Goal: Information Seeking & Learning: Learn about a topic

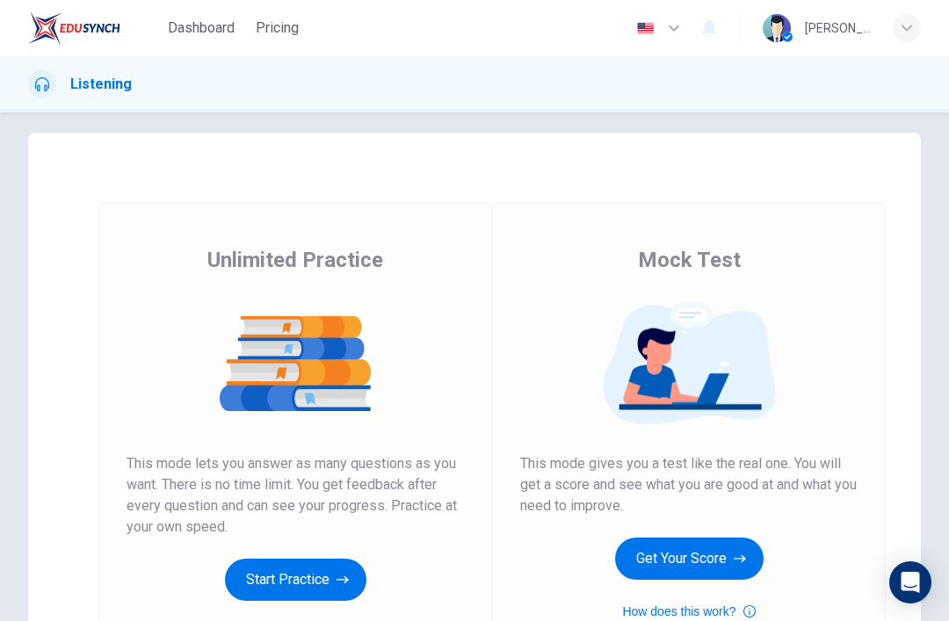
click at [699, 547] on button "Get Your Score" at bounding box center [689, 559] width 148 height 42
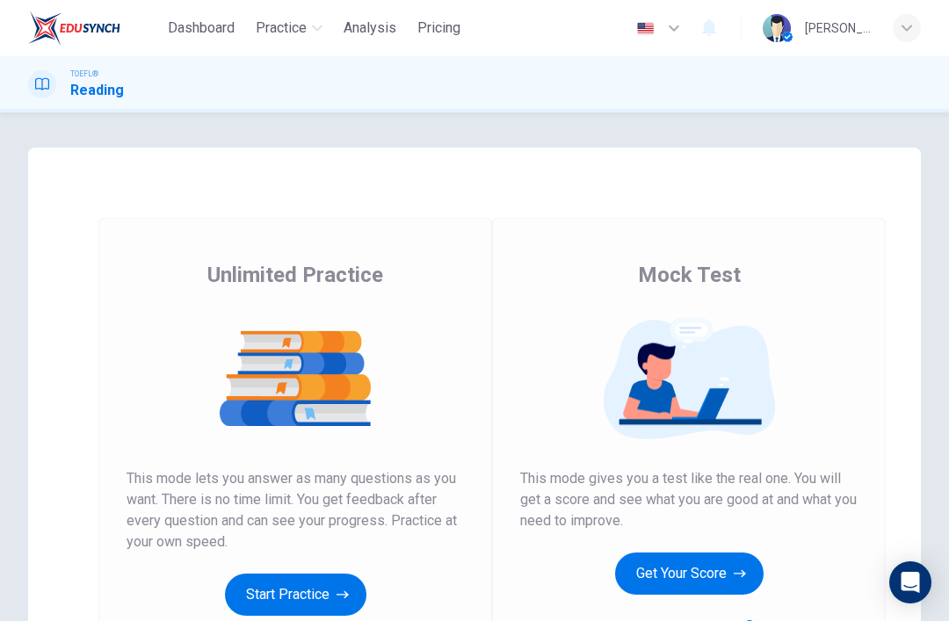
click at [672, 576] on button "Get Your Score" at bounding box center [689, 574] width 148 height 42
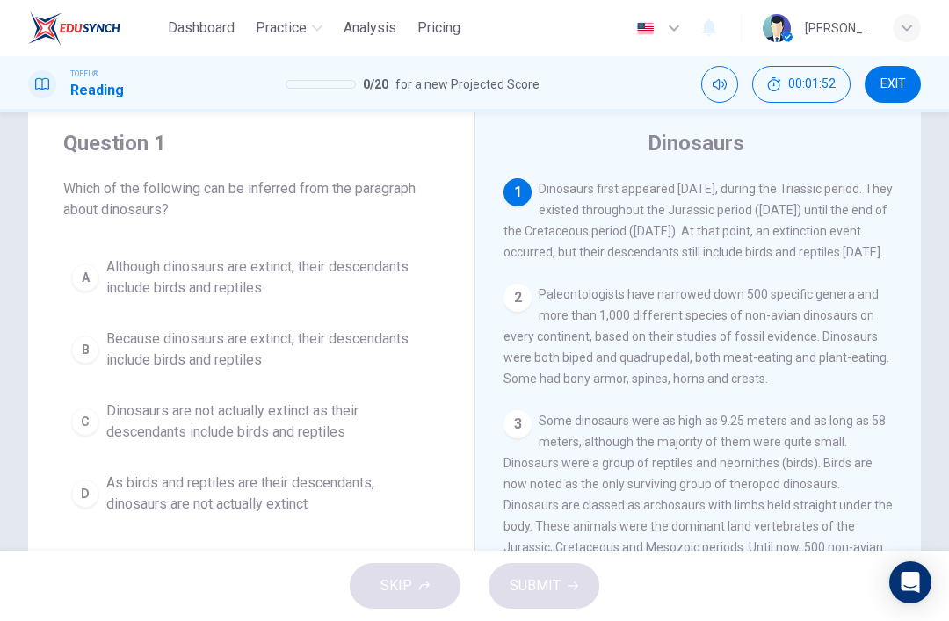
scroll to position [46, 0]
click at [362, 275] on span "Although dinosaurs are extinct, their descendants include birds and reptiles" at bounding box center [268, 278] width 325 height 42
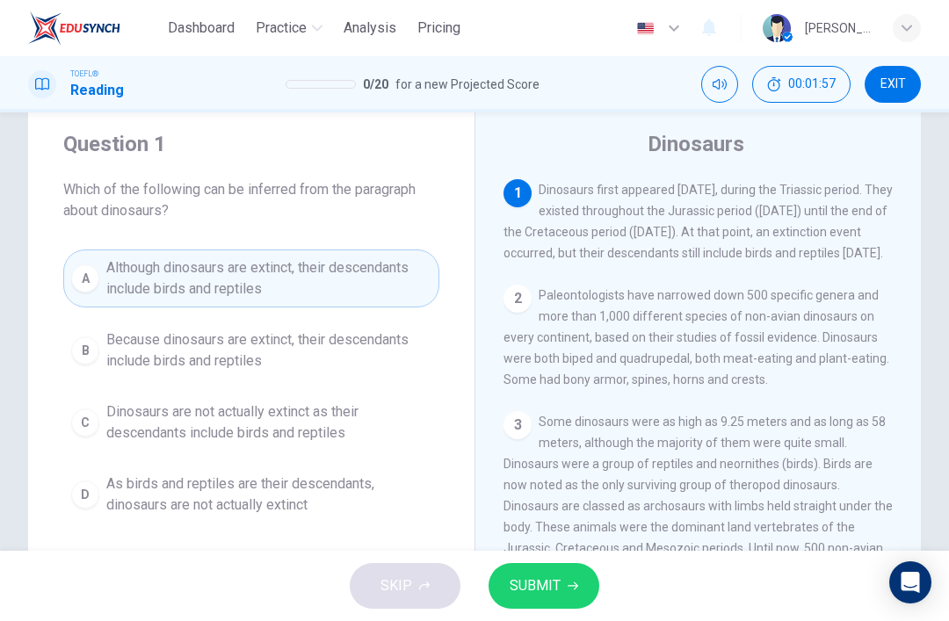
click at [554, 584] on span "SUBMIT" at bounding box center [535, 586] width 51 height 25
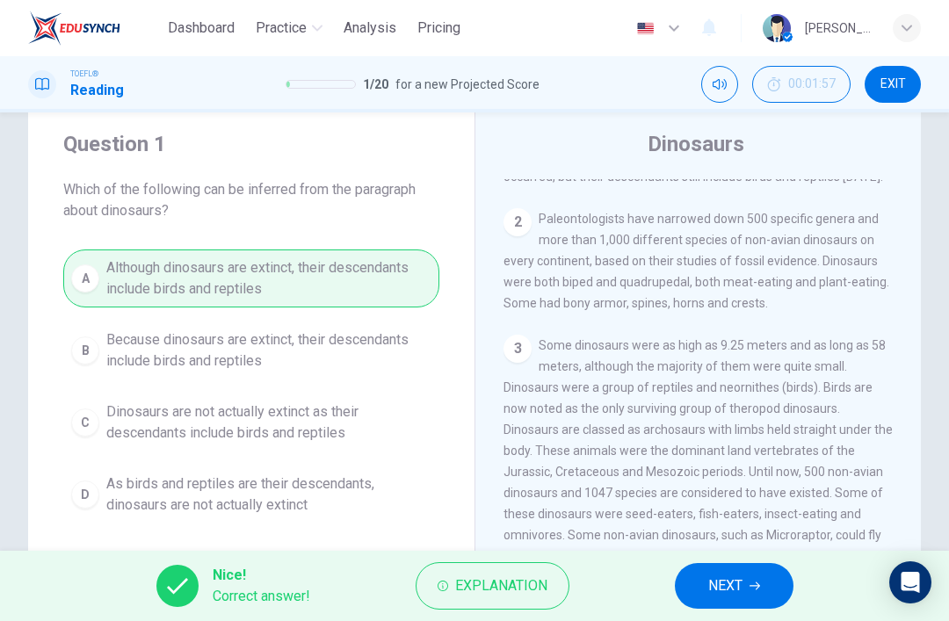
scroll to position [62, 0]
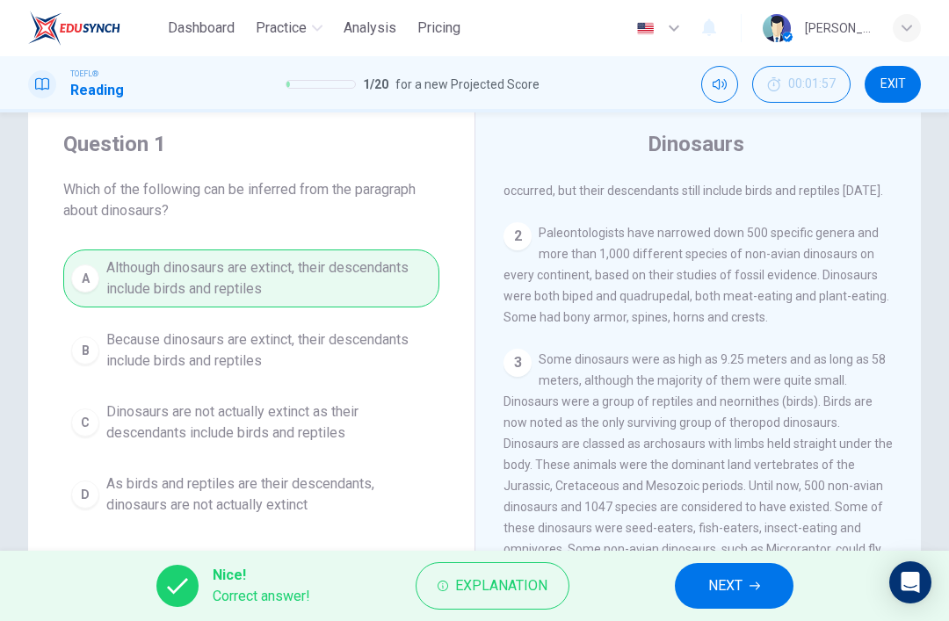
click at [758, 583] on icon "button" at bounding box center [754, 586] width 11 height 11
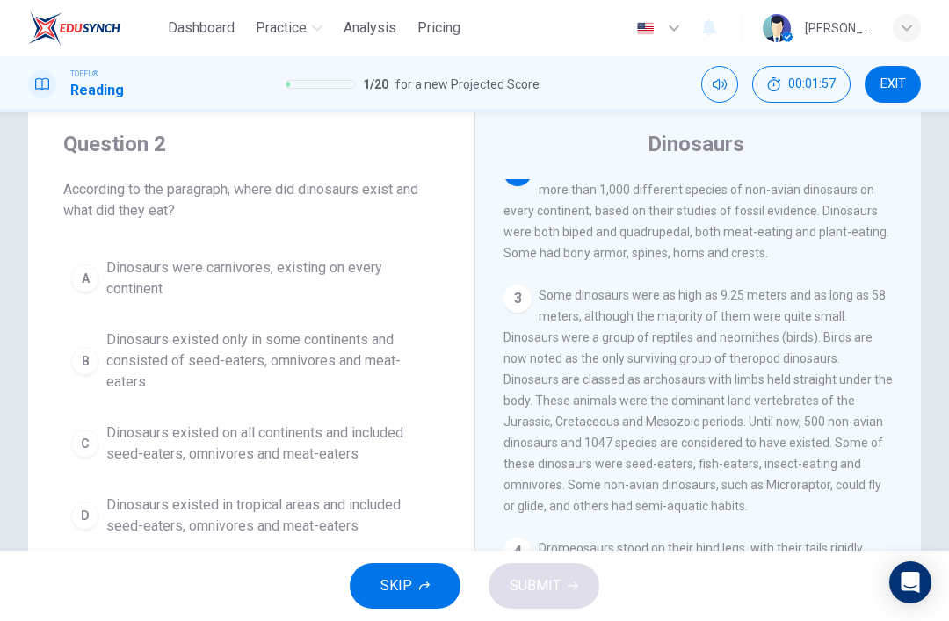
scroll to position [131, 0]
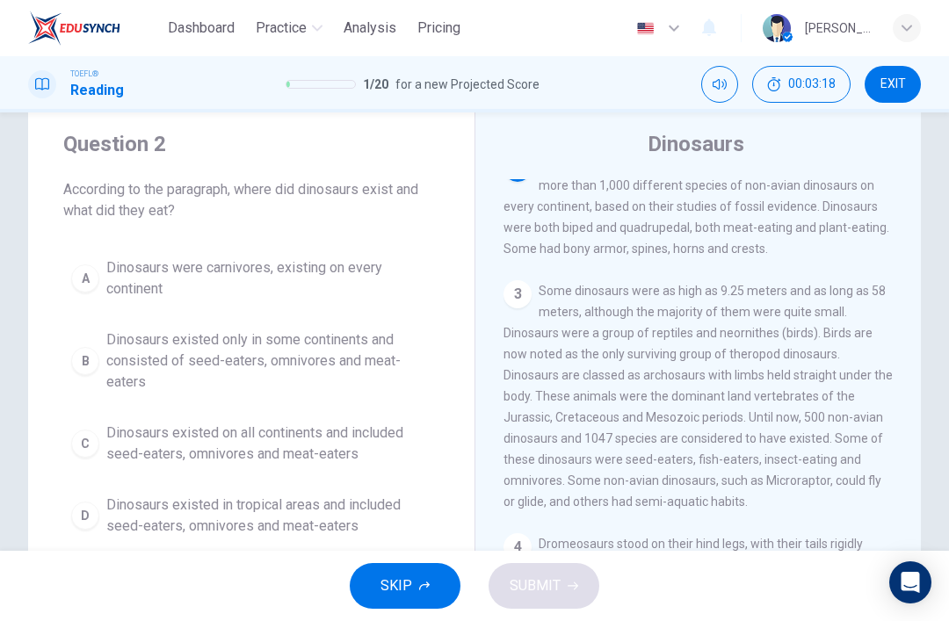
click at [387, 431] on span "Dinosaurs existed on all continents and included seed-eaters, omnivores and mea…" at bounding box center [268, 444] width 325 height 42
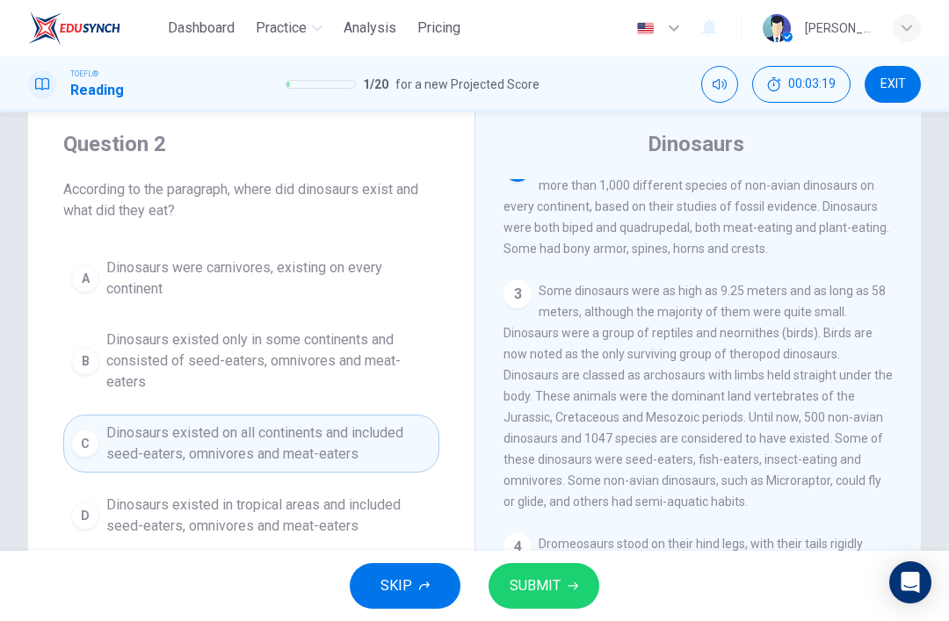
click at [557, 580] on span "SUBMIT" at bounding box center [535, 586] width 51 height 25
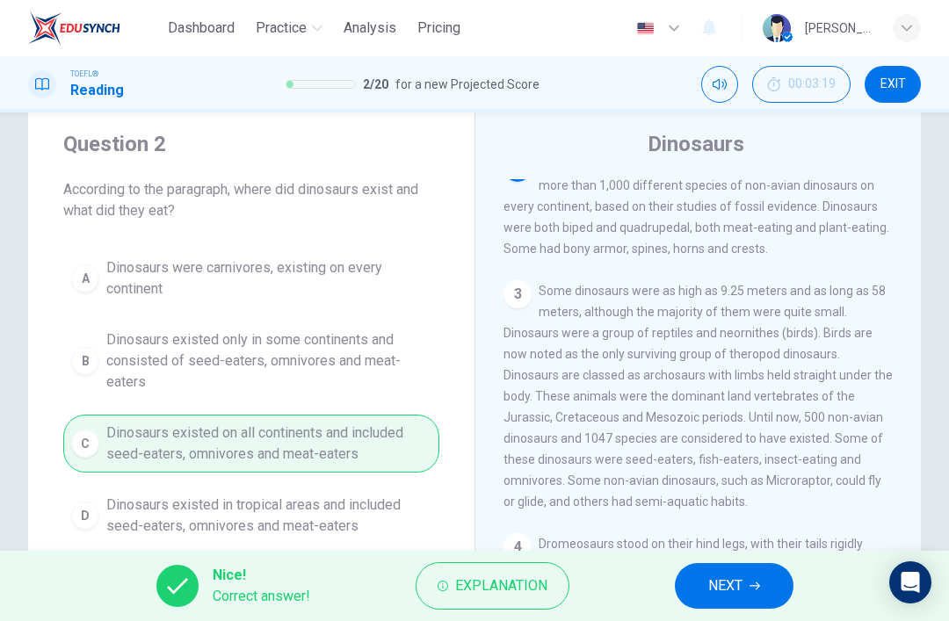
click at [757, 585] on icon "button" at bounding box center [754, 586] width 11 height 11
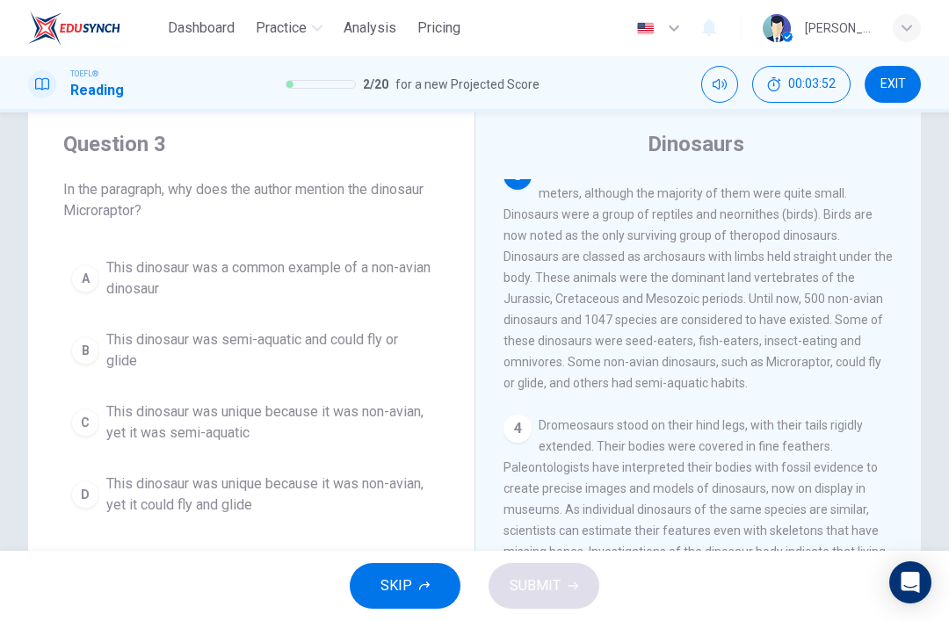
scroll to position [249, 0]
click at [354, 498] on span "This dinosaur was unique because it was non-avian, yet it could fly and glide" at bounding box center [268, 495] width 325 height 42
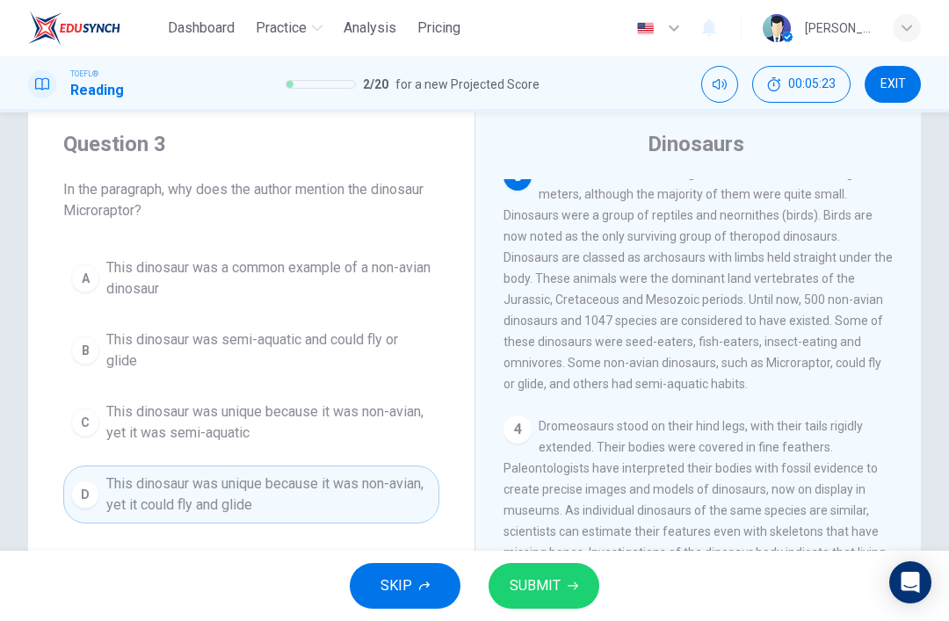
click at [559, 587] on span "SUBMIT" at bounding box center [535, 586] width 51 height 25
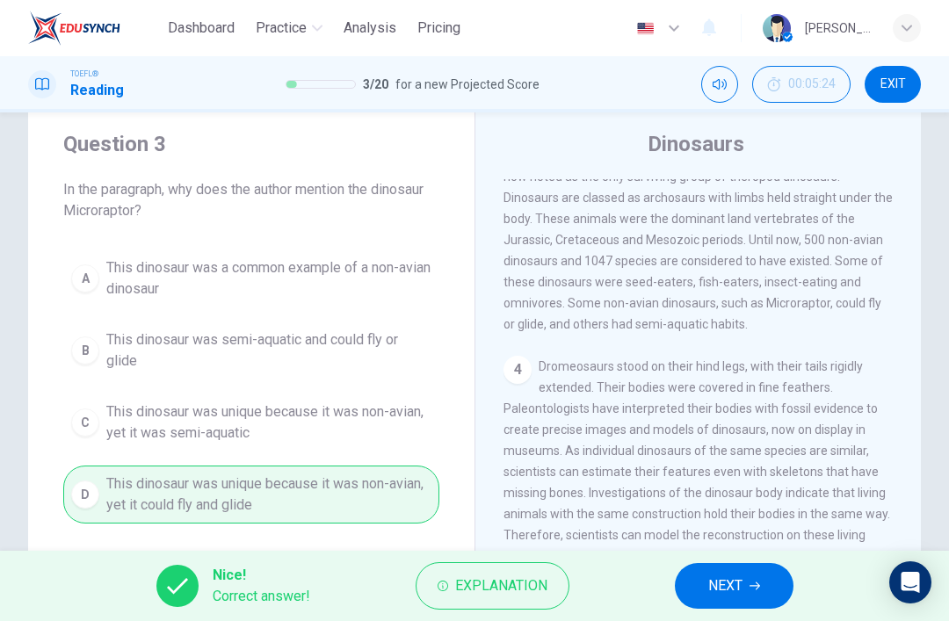
scroll to position [308, 0]
click at [771, 585] on button "NEXT" at bounding box center [734, 586] width 119 height 46
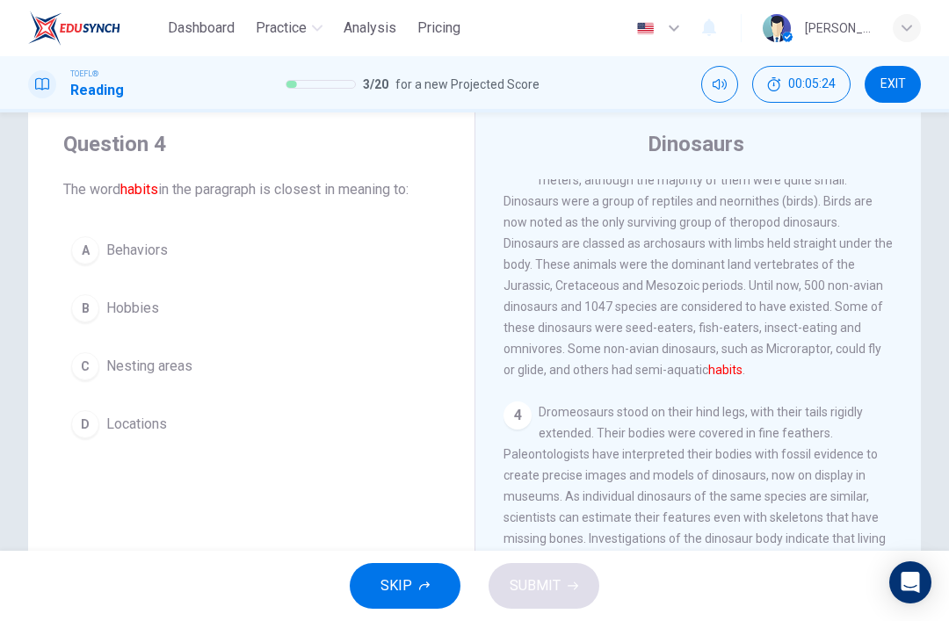
scroll to position [262, 0]
click at [323, 266] on button "A Behaviors" at bounding box center [251, 250] width 376 height 44
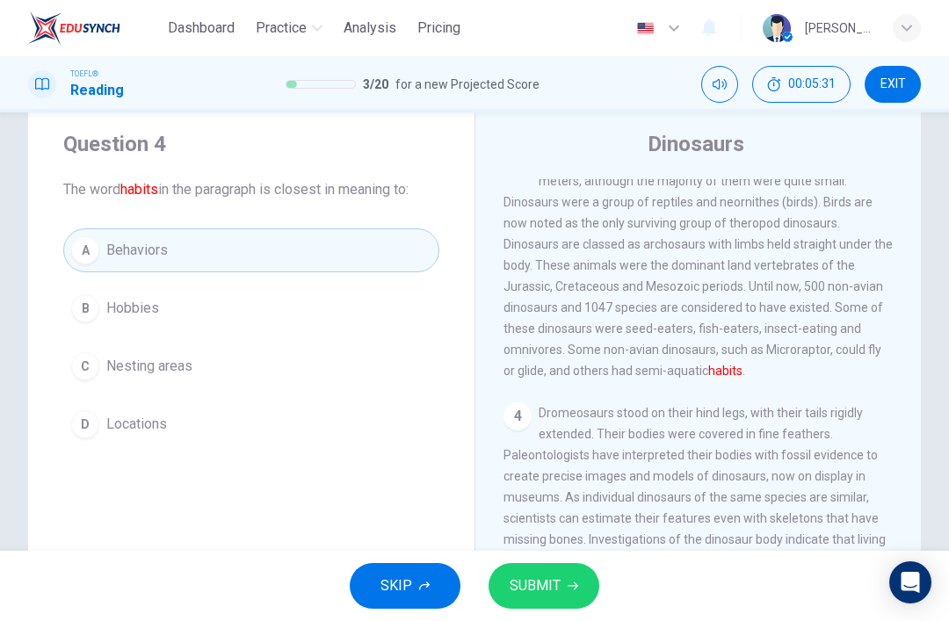
click at [545, 606] on button "SUBMIT" at bounding box center [544, 586] width 111 height 46
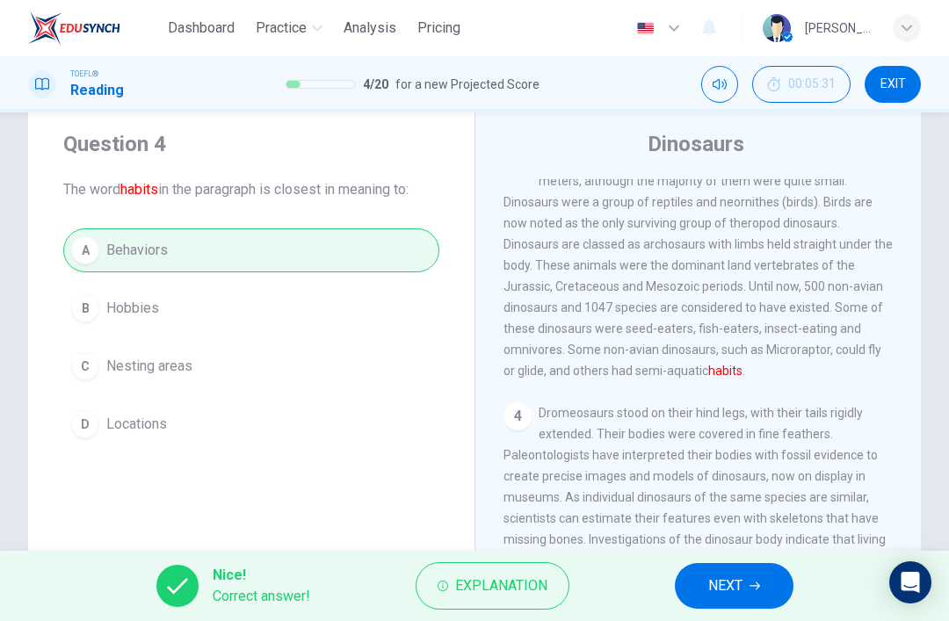
click at [763, 591] on button "NEXT" at bounding box center [734, 586] width 119 height 46
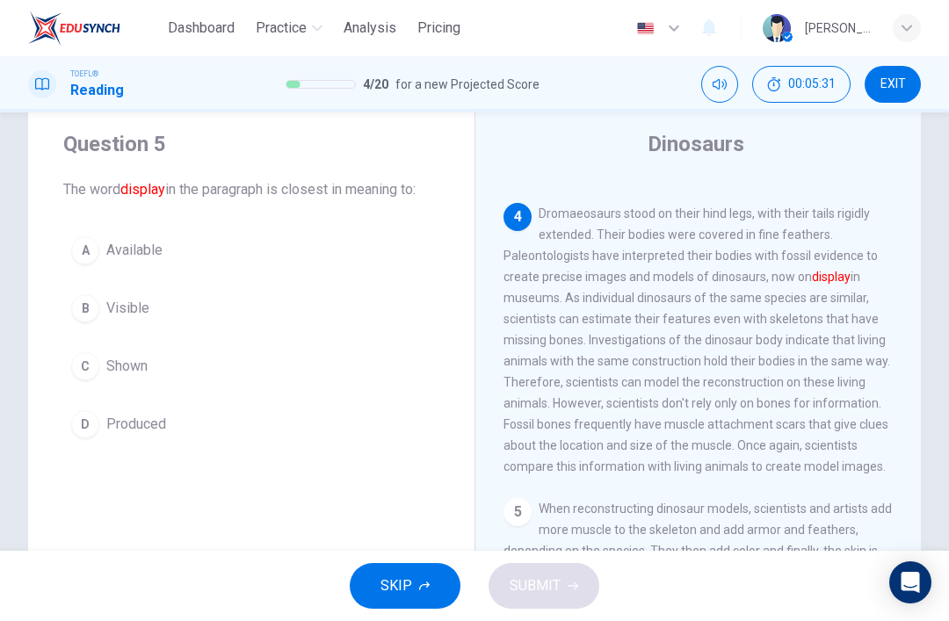
scroll to position [481, 0]
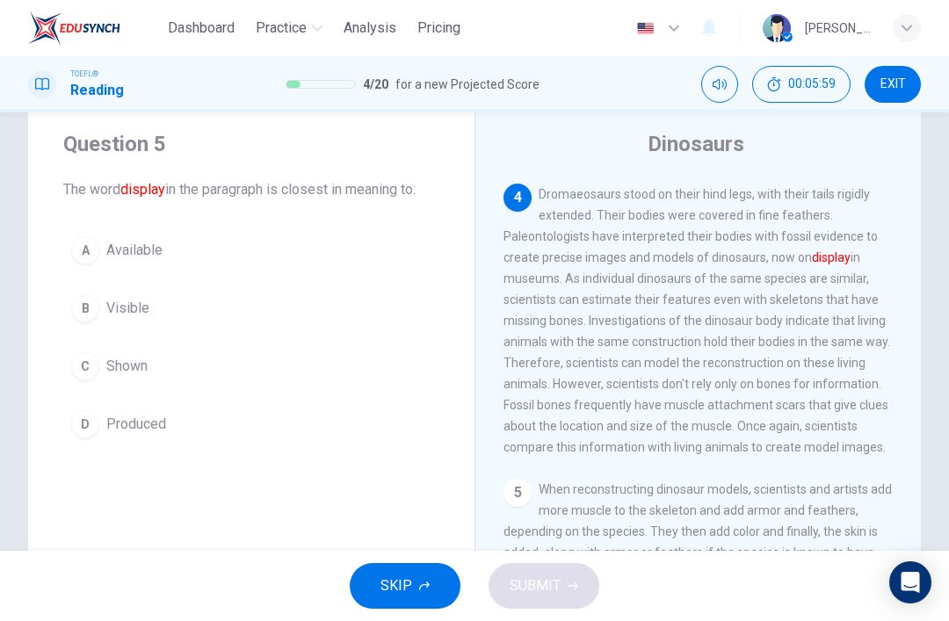
click at [204, 359] on button "C Shown" at bounding box center [251, 366] width 376 height 44
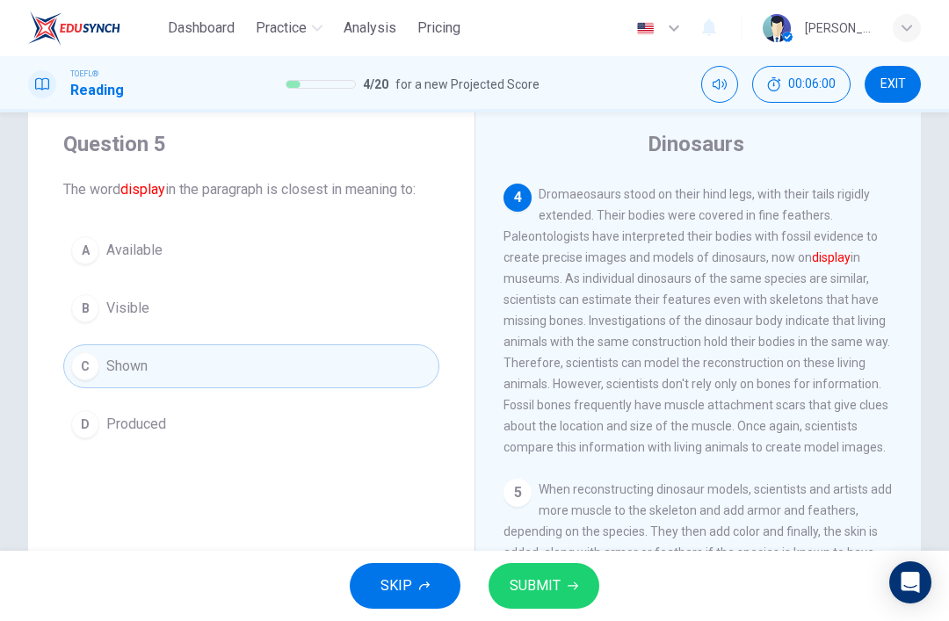
click at [558, 569] on button "SUBMIT" at bounding box center [544, 586] width 111 height 46
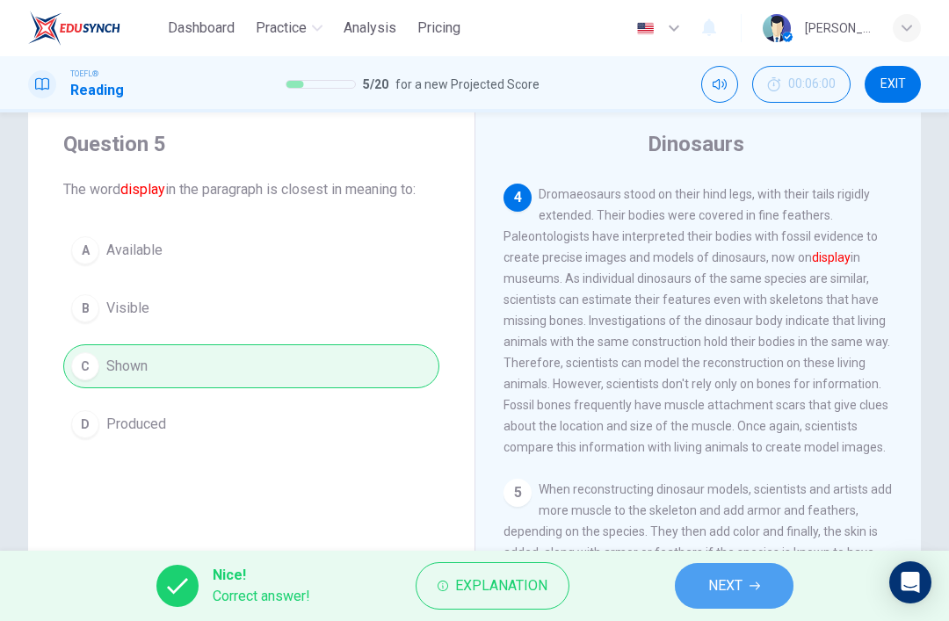
click at [755, 581] on icon "button" at bounding box center [754, 586] width 11 height 11
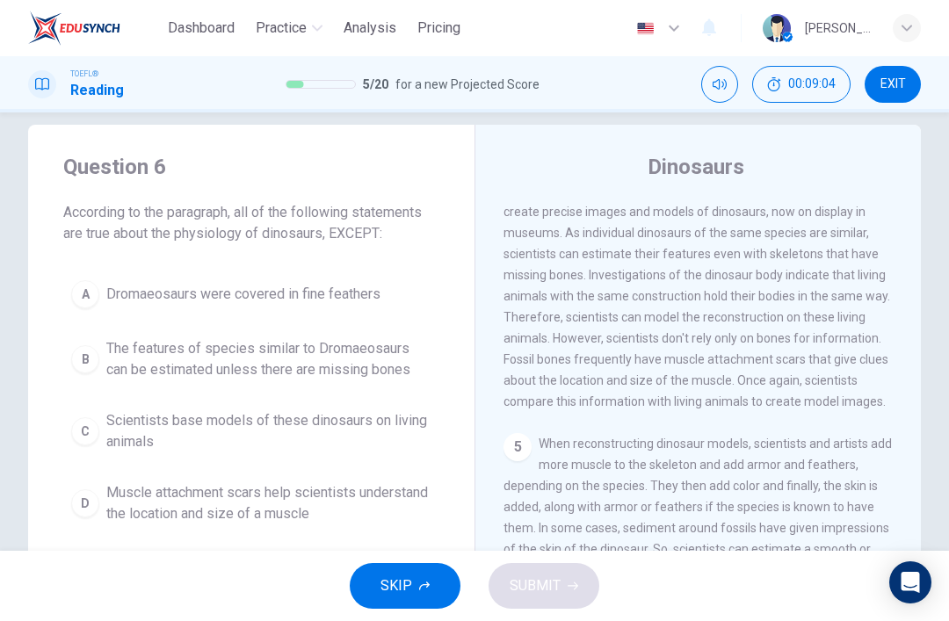
scroll to position [22, 0]
click at [378, 355] on span "The features of species similar to Dromaeosaurs can be estimated unless there a…" at bounding box center [268, 360] width 325 height 42
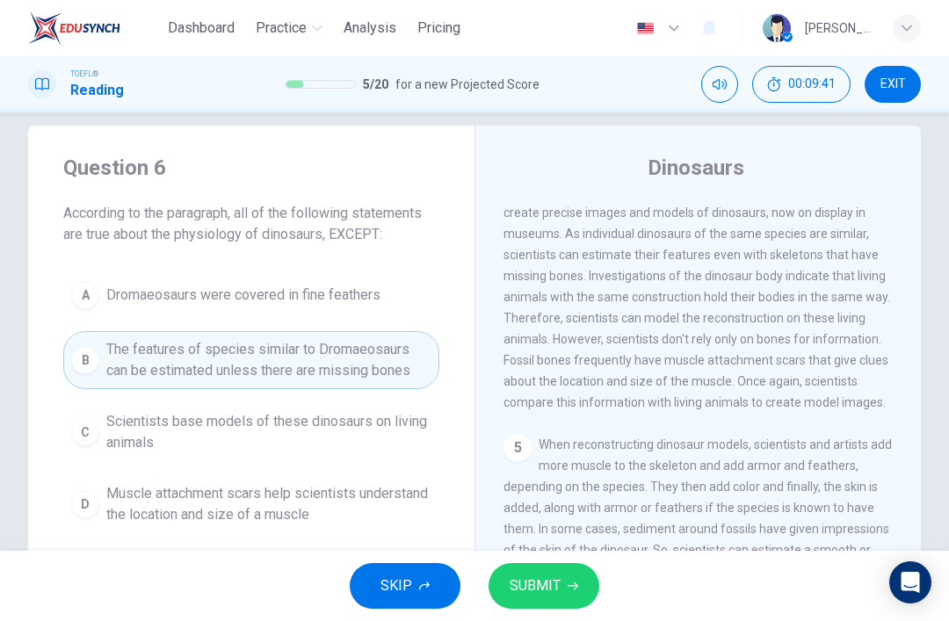
click at [547, 590] on span "SUBMIT" at bounding box center [535, 586] width 51 height 25
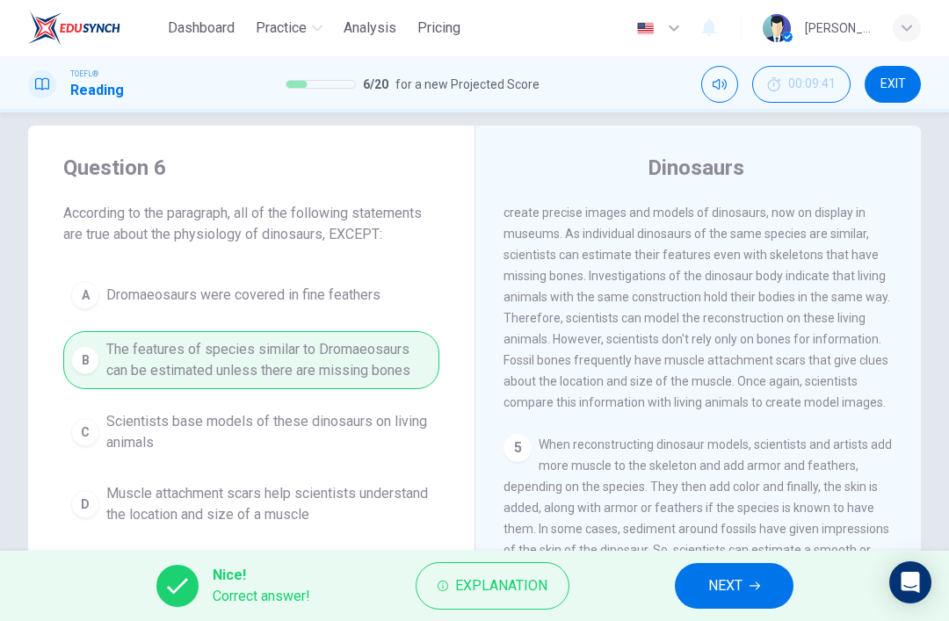
click at [736, 607] on button "NEXT" at bounding box center [734, 586] width 119 height 46
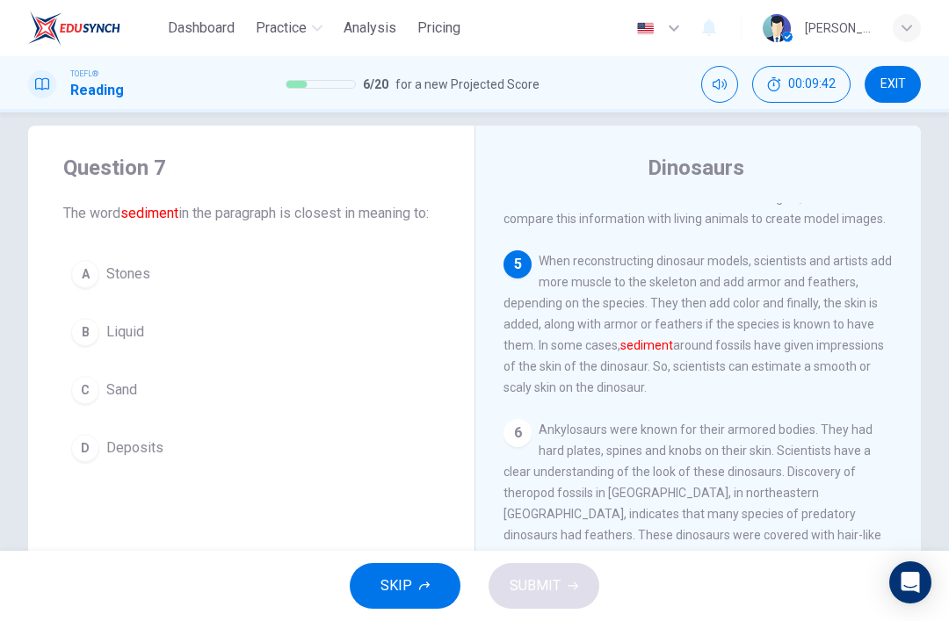
scroll to position [733, 0]
click at [276, 289] on button "A Stones" at bounding box center [251, 274] width 376 height 44
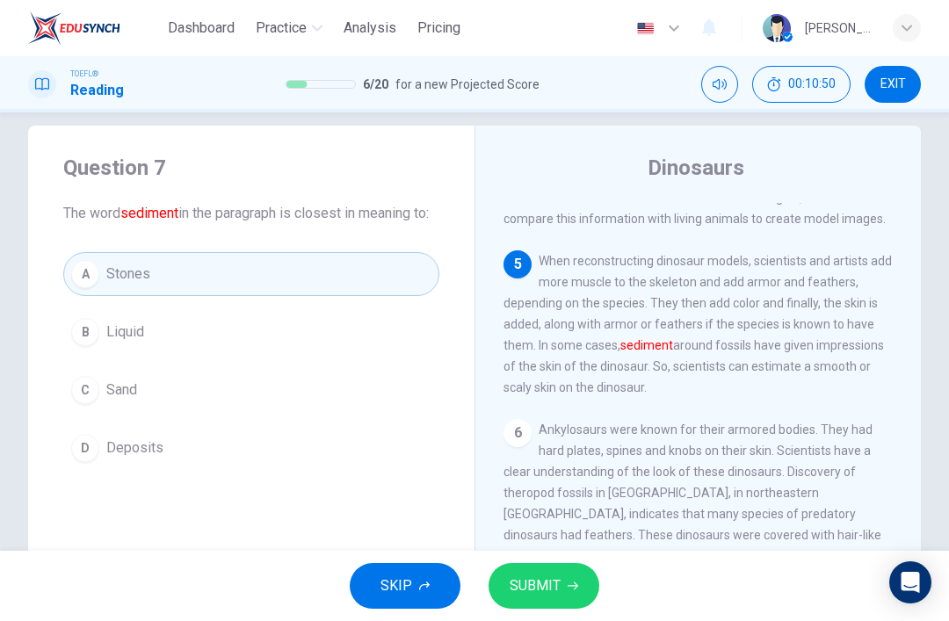
click at [592, 574] on button "SUBMIT" at bounding box center [544, 586] width 111 height 46
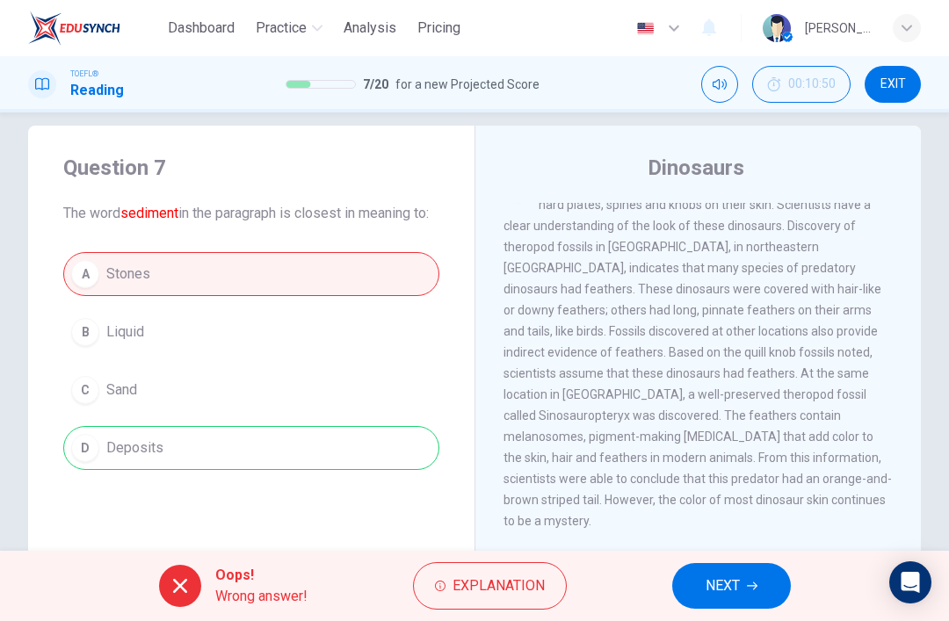
scroll to position [979, 0]
click at [744, 586] on button "NEXT" at bounding box center [731, 586] width 119 height 46
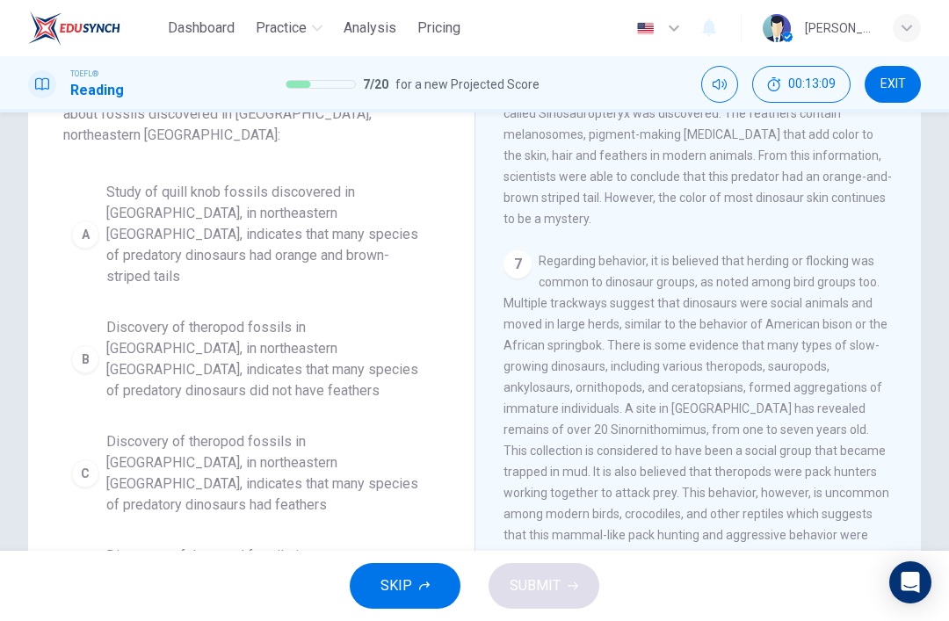
scroll to position [146, 0]
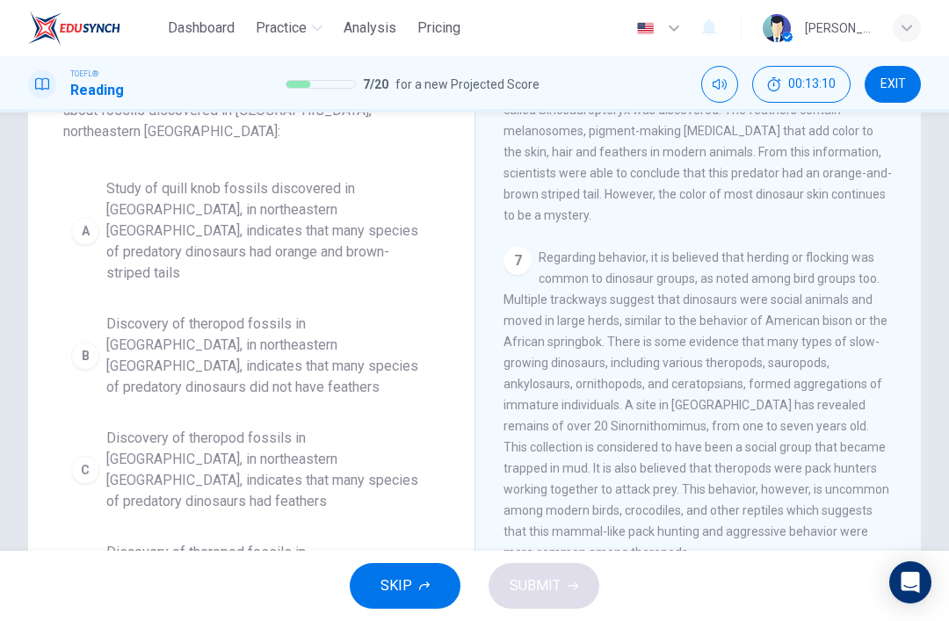
click at [136, 222] on span "Study of quill knob fossils discovered in Liaoning, in northeastern China, indi…" at bounding box center [268, 230] width 325 height 105
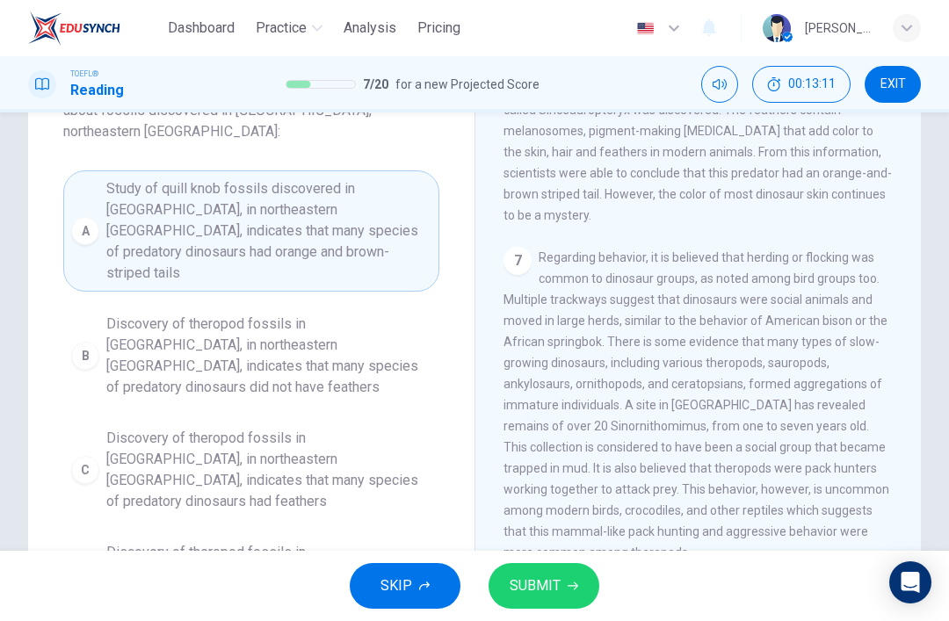
click at [568, 582] on icon "button" at bounding box center [573, 586] width 11 height 11
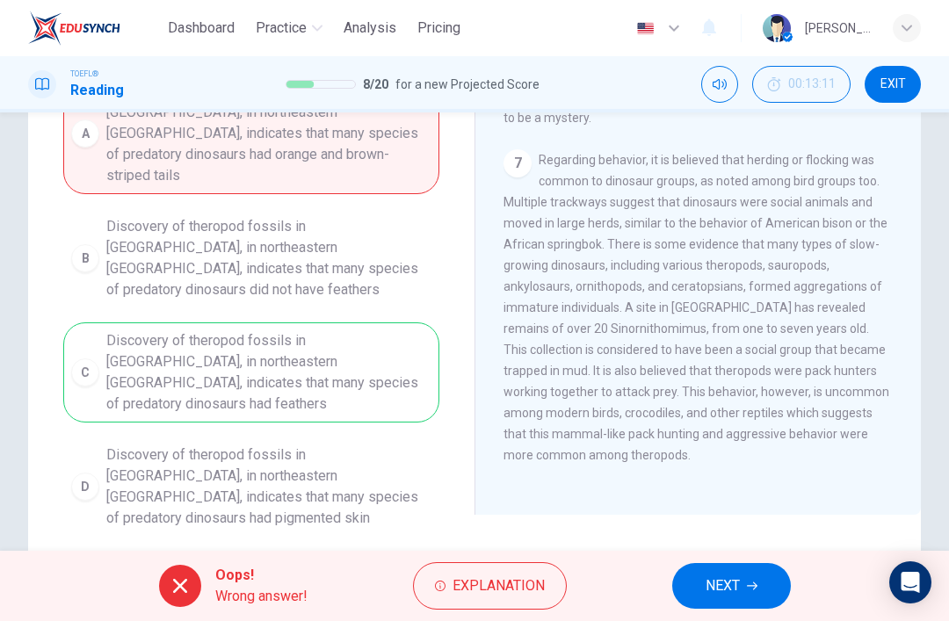
scroll to position [243, 0]
click at [771, 583] on button "NEXT" at bounding box center [731, 586] width 119 height 46
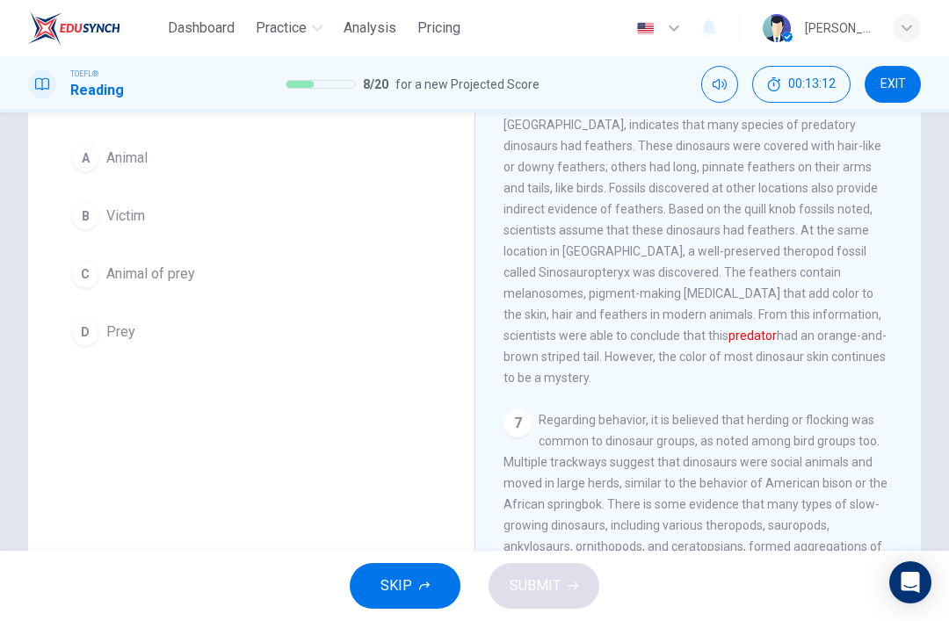
scroll to position [129, 0]
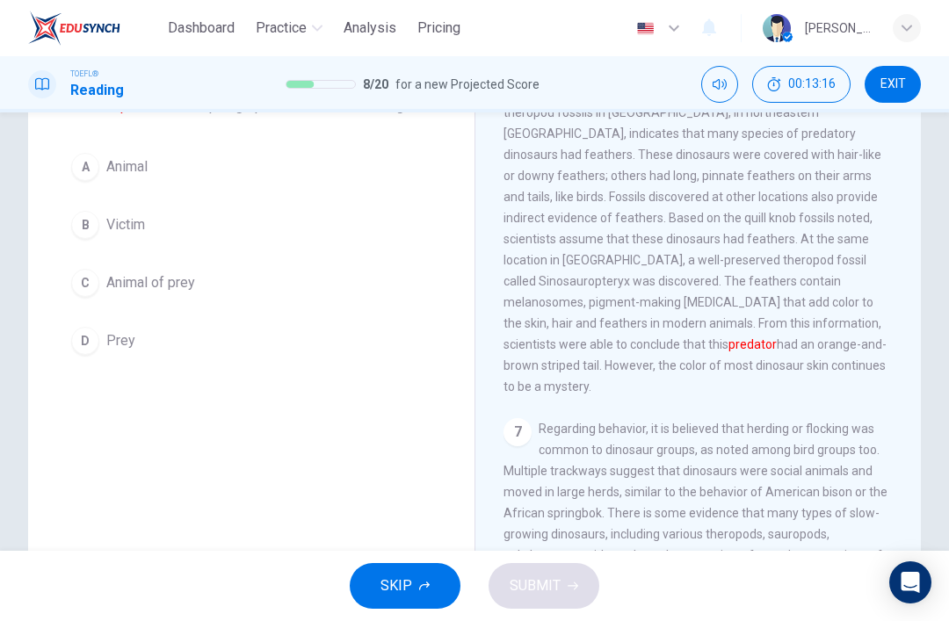
click at [133, 288] on span "Animal of prey" at bounding box center [150, 282] width 89 height 21
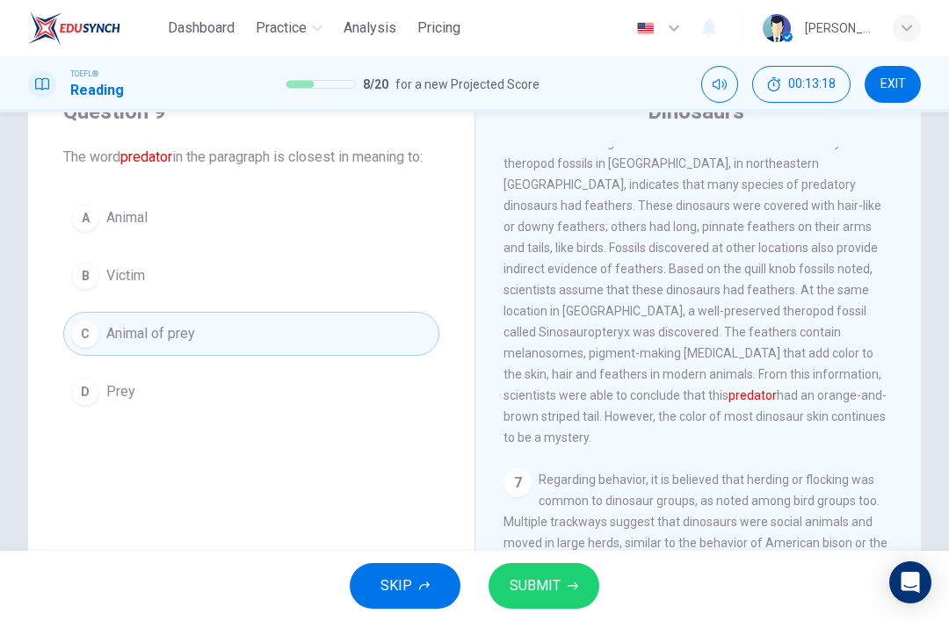
scroll to position [76, 0]
click at [290, 214] on button "A Animal" at bounding box center [251, 220] width 376 height 44
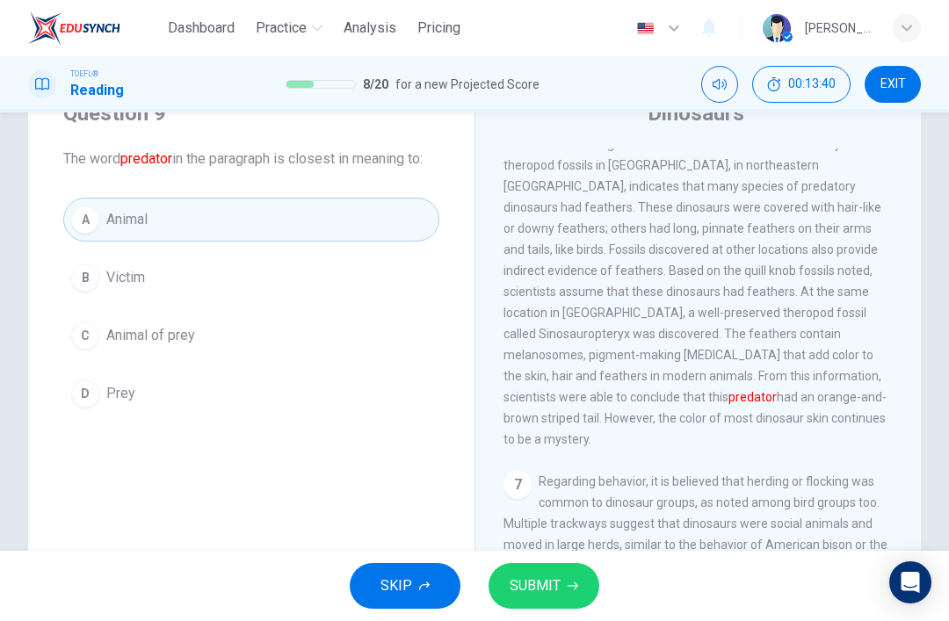
click at [526, 583] on span "SUBMIT" at bounding box center [535, 586] width 51 height 25
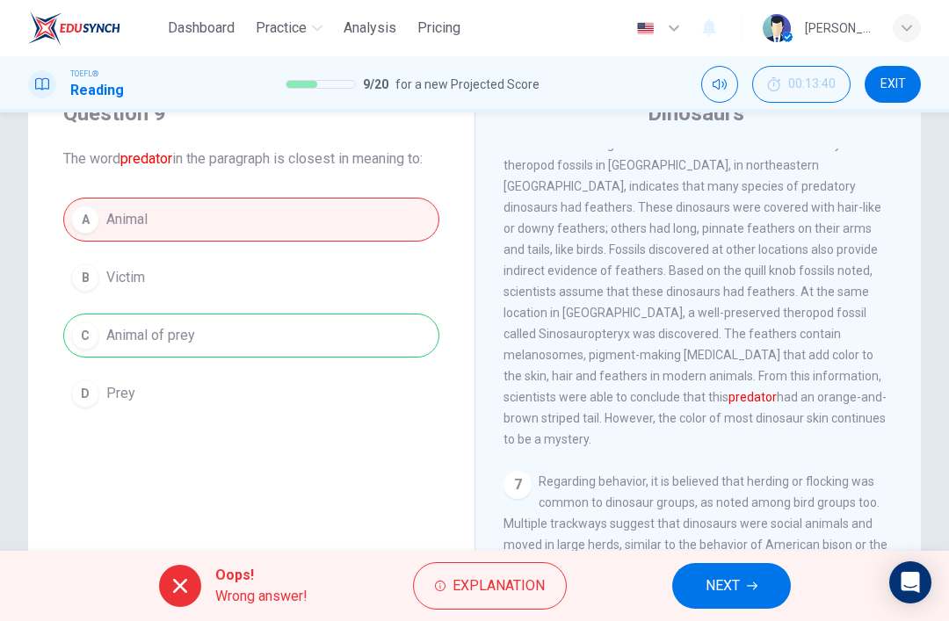
click at [761, 598] on button "NEXT" at bounding box center [731, 586] width 119 height 46
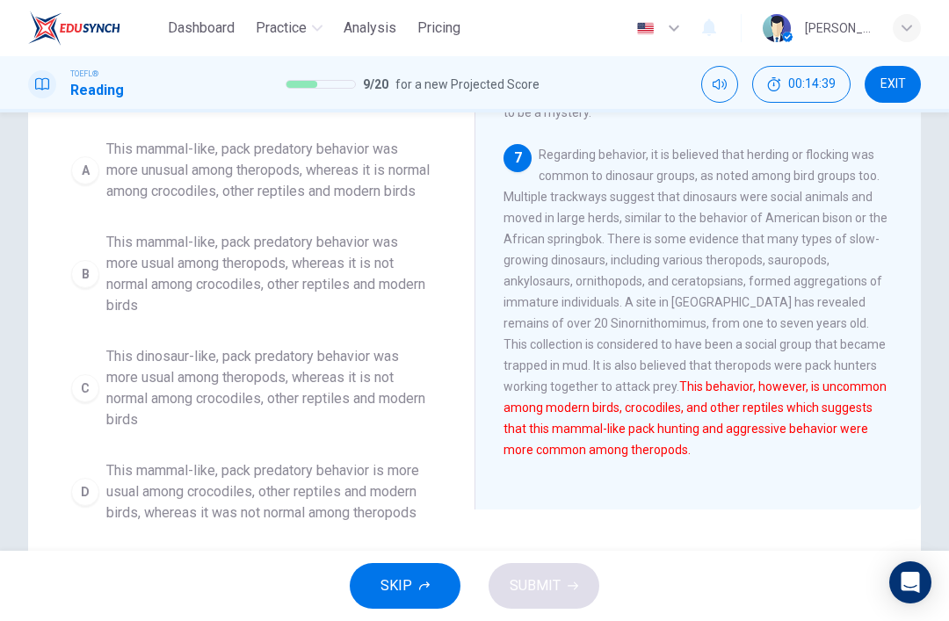
scroll to position [250, 0]
click at [149, 391] on span "This dinosaur-like, pack predatory behavior was more usual among theropods, whe…" at bounding box center [268, 386] width 325 height 84
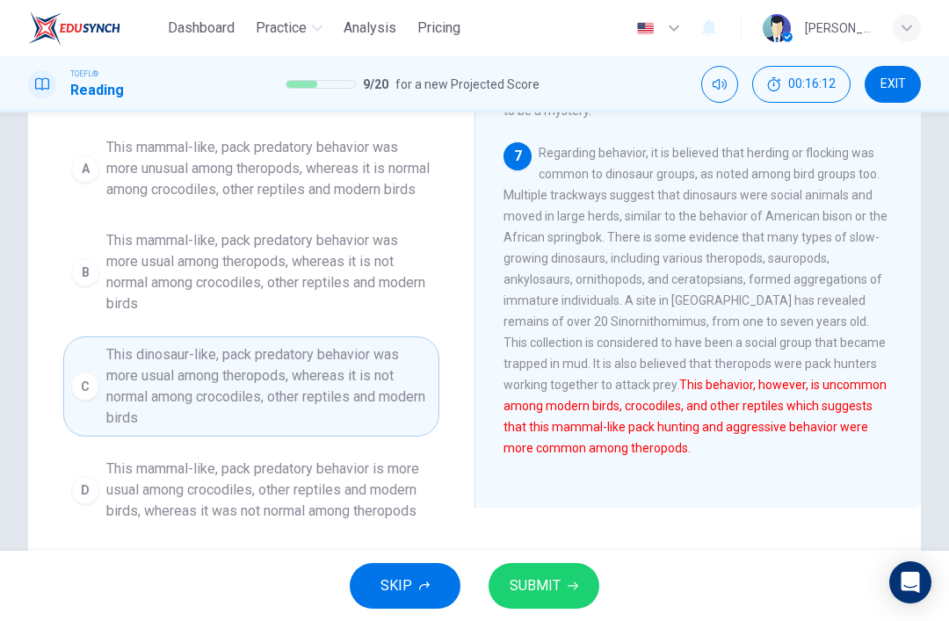
scroll to position [279, 0]
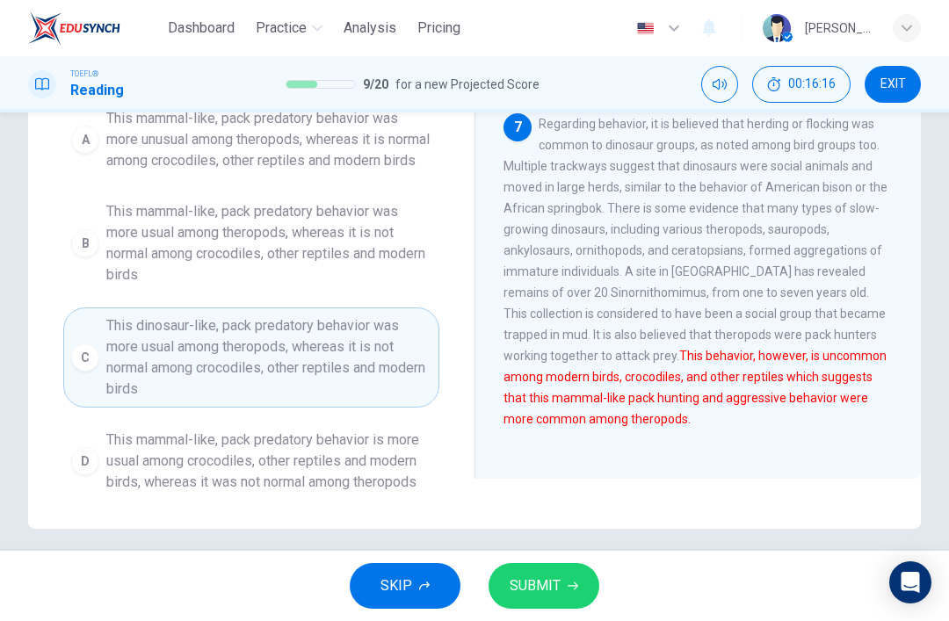
click at [554, 581] on span "SUBMIT" at bounding box center [535, 586] width 51 height 25
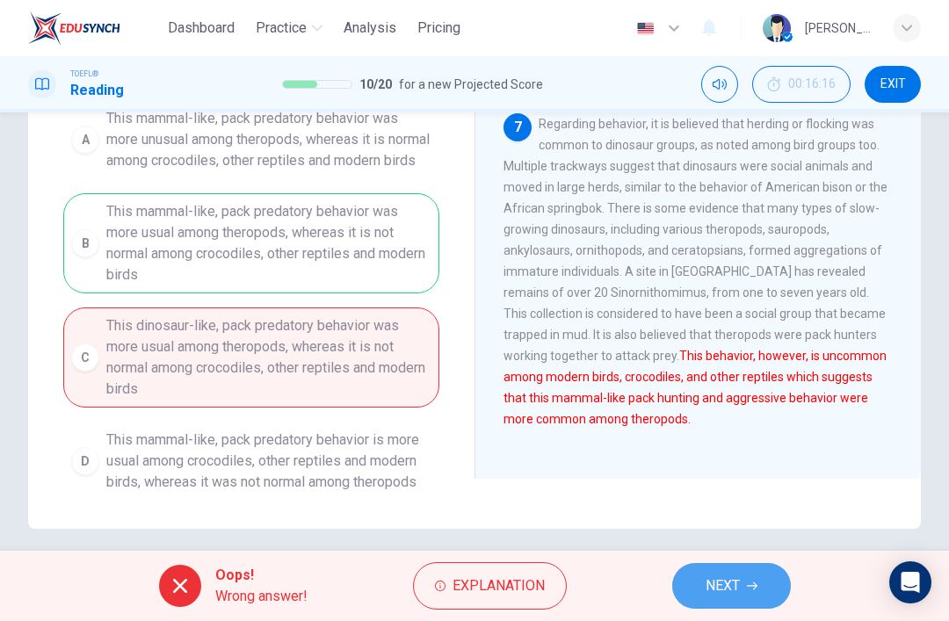
click at [770, 585] on button "NEXT" at bounding box center [731, 586] width 119 height 46
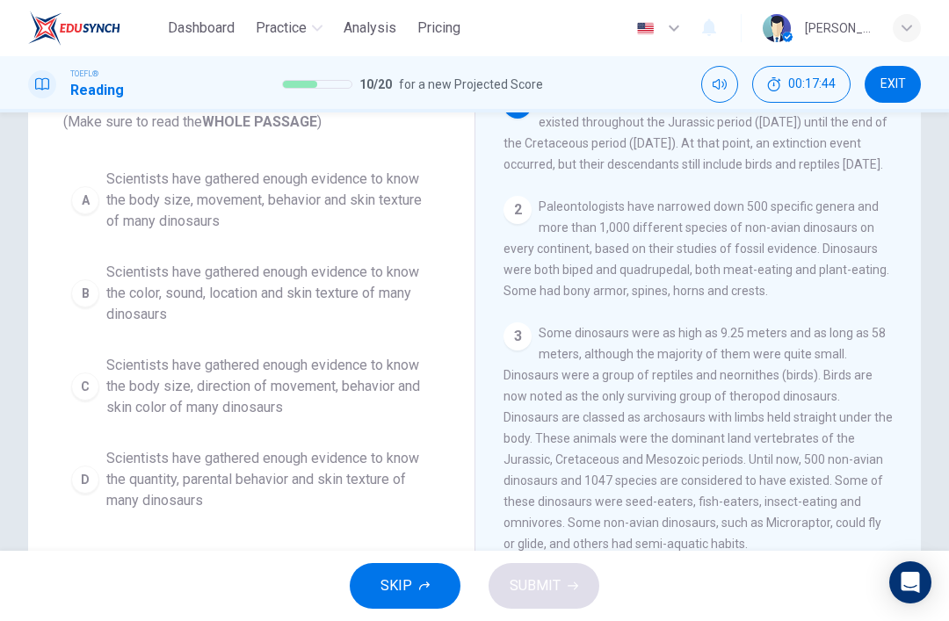
scroll to position [134, 0]
click at [327, 404] on span "Scientists have gathered enough evidence to know the body size, direction of mo…" at bounding box center [268, 386] width 325 height 63
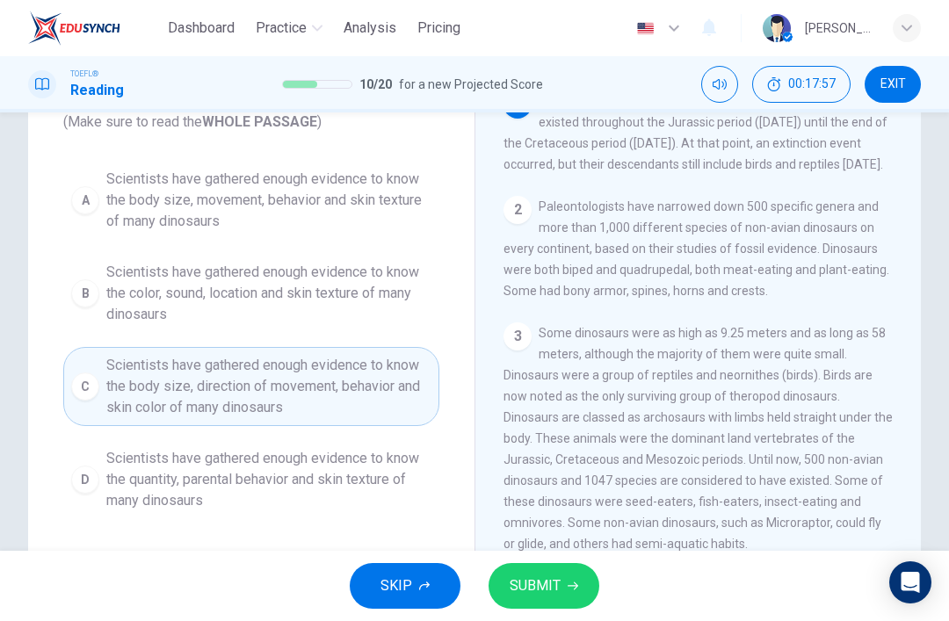
click at [523, 580] on span "SUBMIT" at bounding box center [535, 586] width 51 height 25
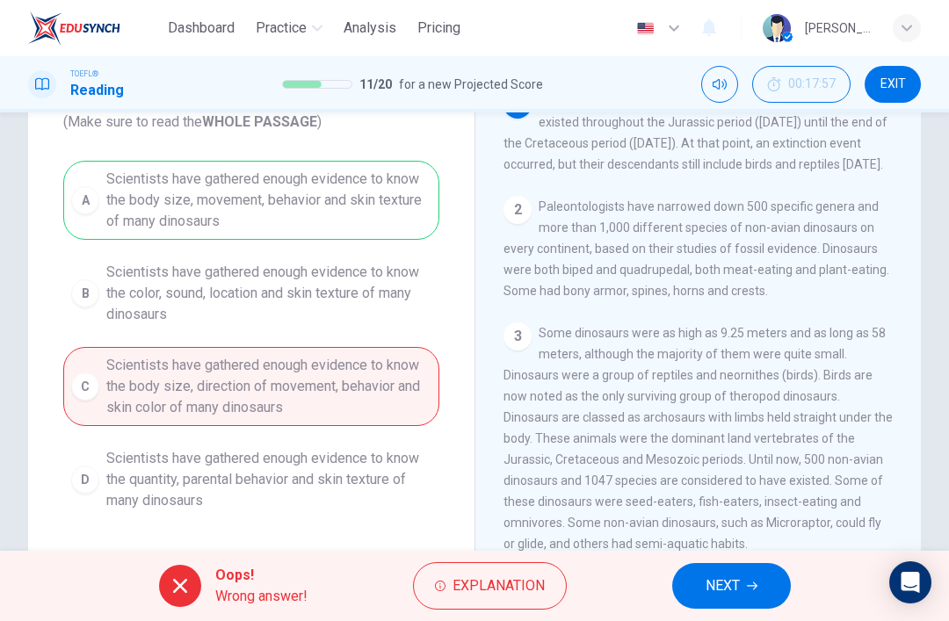
click at [767, 576] on button "NEXT" at bounding box center [731, 586] width 119 height 46
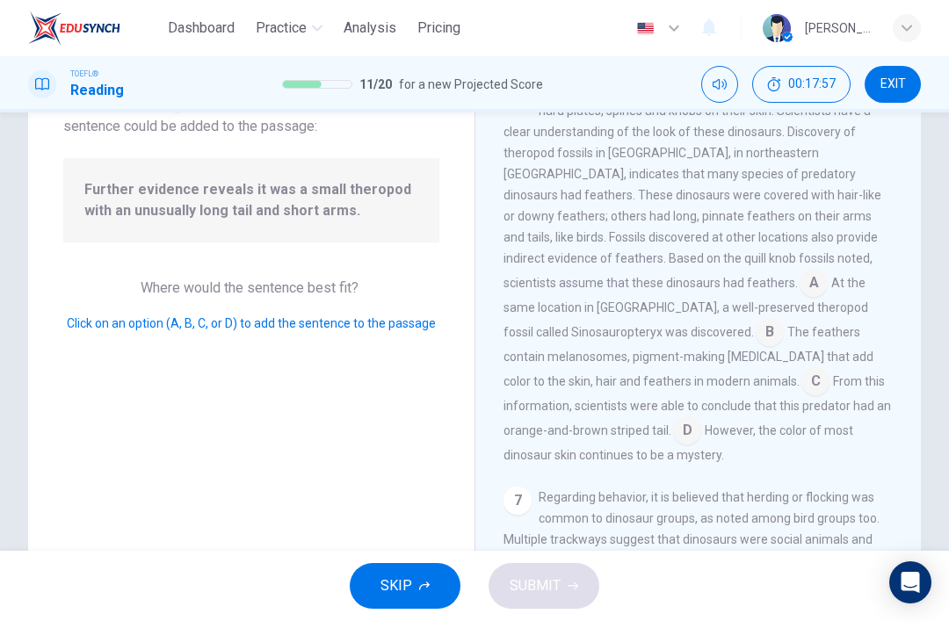
scroll to position [1042, 0]
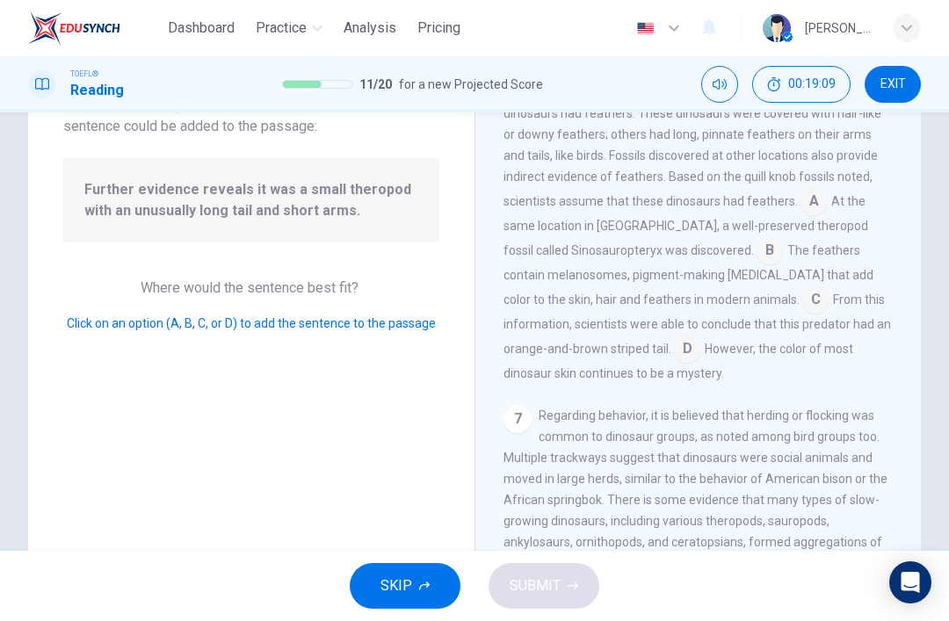
click at [673, 365] on input at bounding box center [687, 351] width 28 height 28
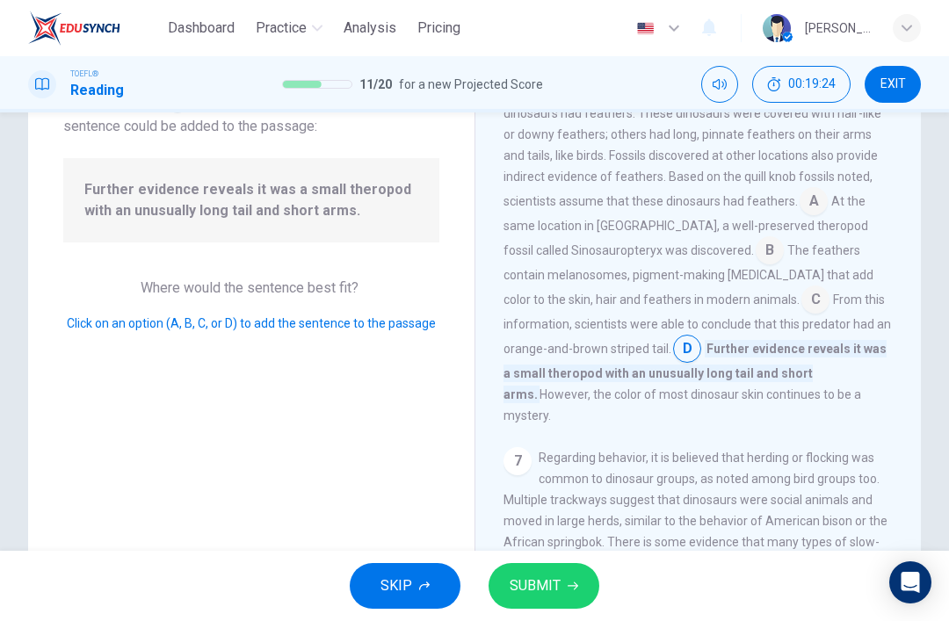
click at [557, 576] on span "SUBMIT" at bounding box center [535, 586] width 51 height 25
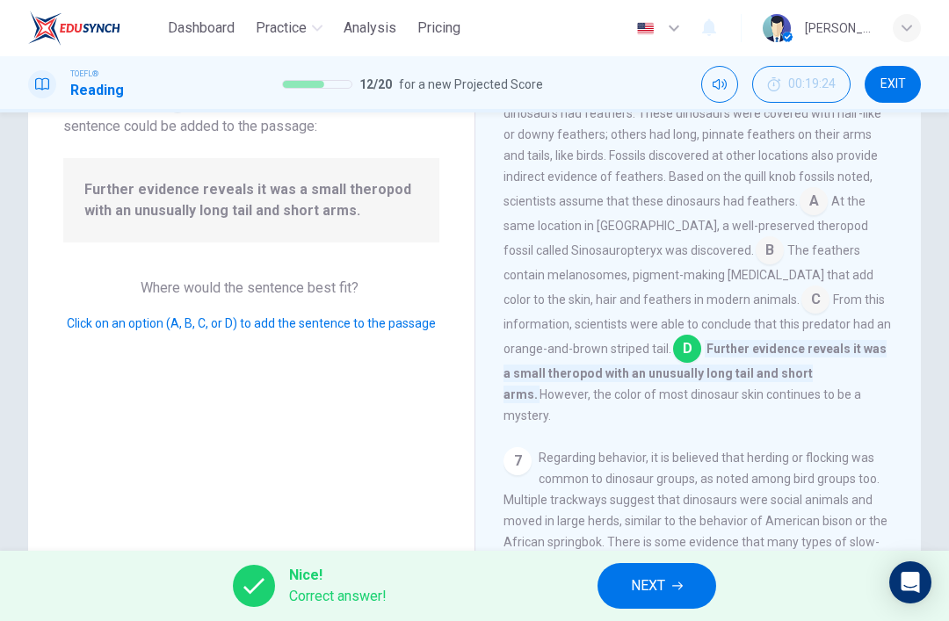
click at [699, 590] on button "NEXT" at bounding box center [656, 586] width 119 height 46
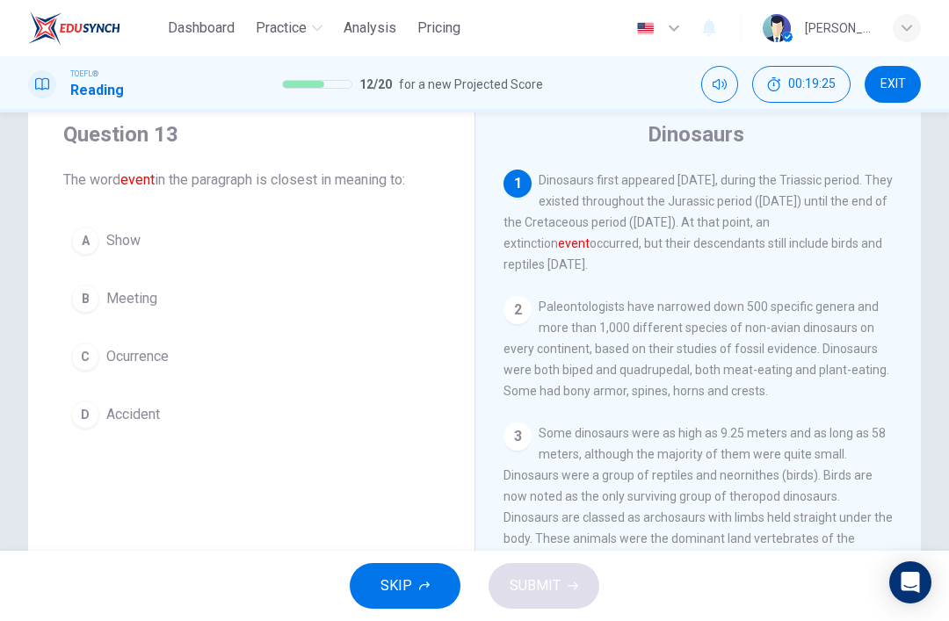
scroll to position [45, 0]
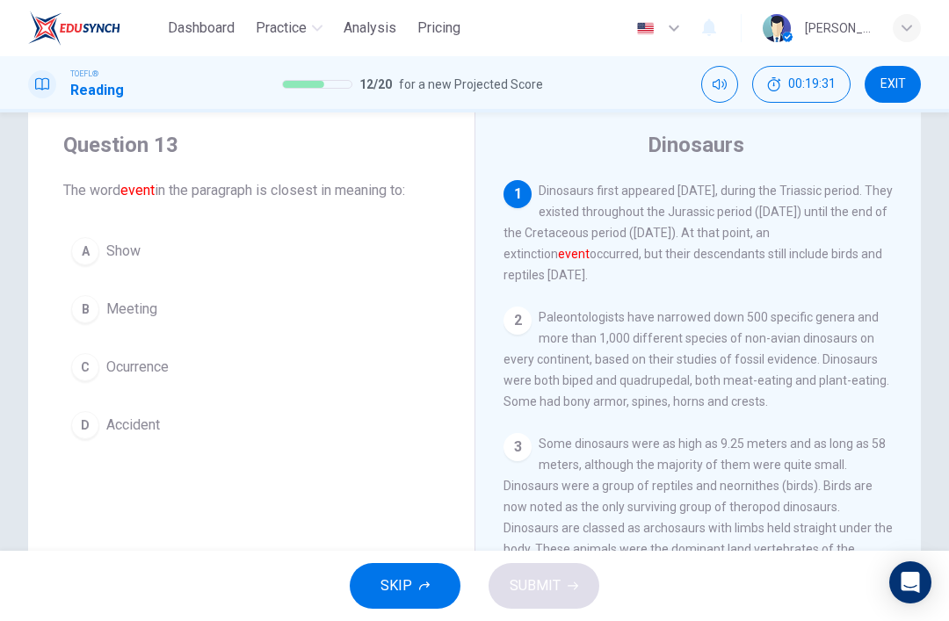
click at [434, 368] on button "C Ocurrence" at bounding box center [251, 367] width 376 height 44
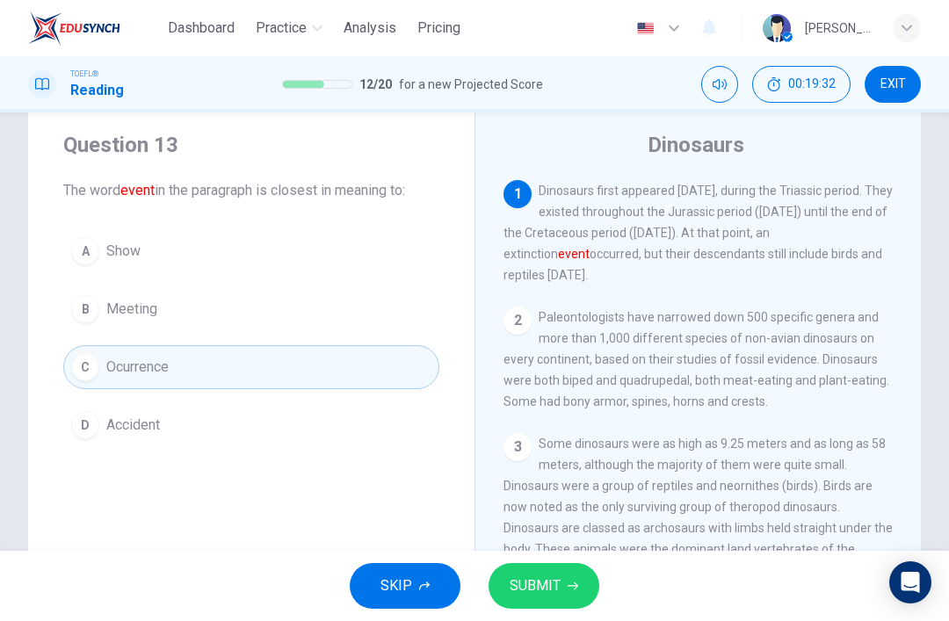
click at [568, 587] on icon "button" at bounding box center [573, 586] width 11 height 11
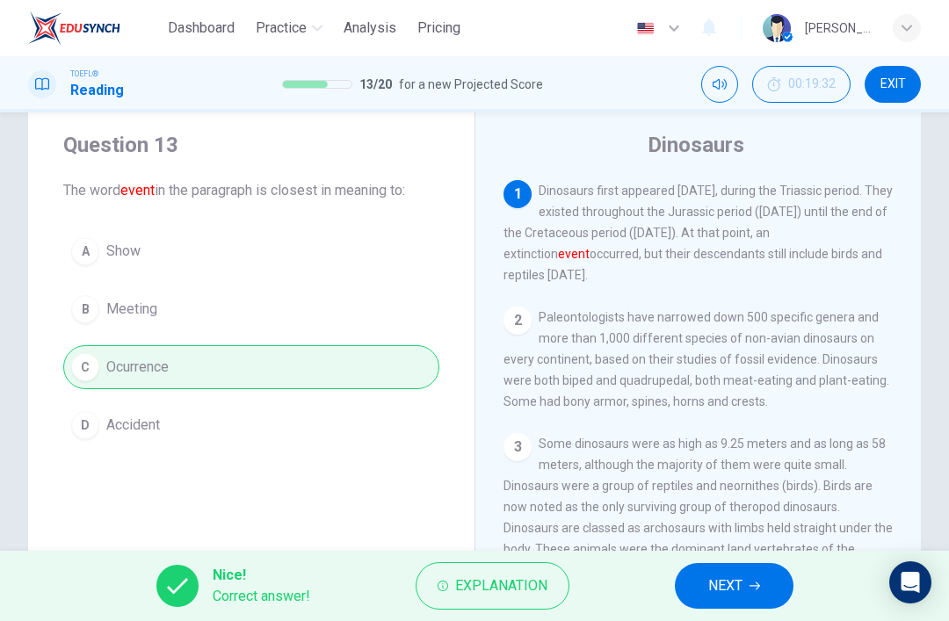
click at [761, 570] on button "NEXT" at bounding box center [734, 586] width 119 height 46
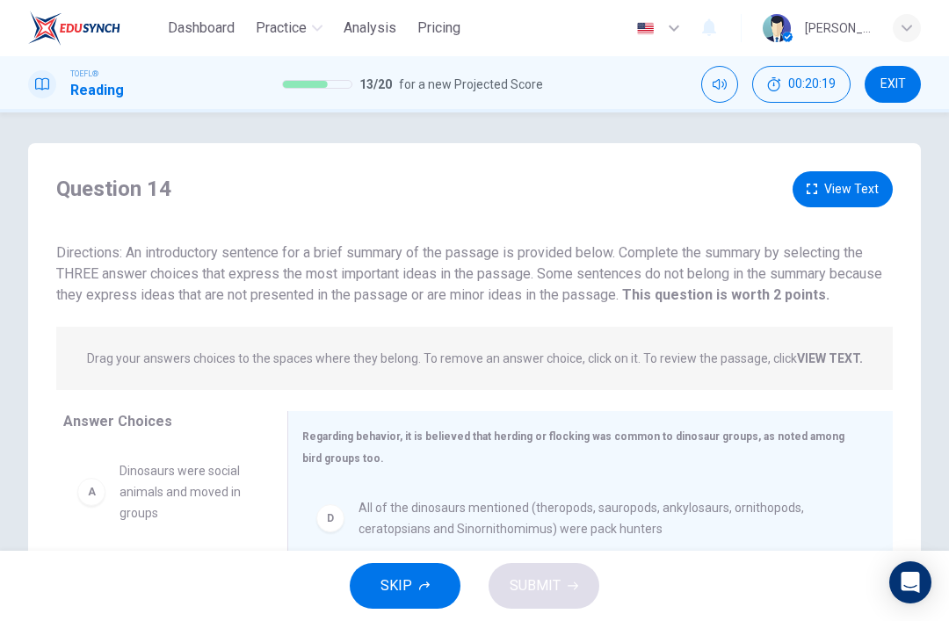
scroll to position [4, 0]
click at [850, 186] on button "View Text" at bounding box center [843, 189] width 100 height 36
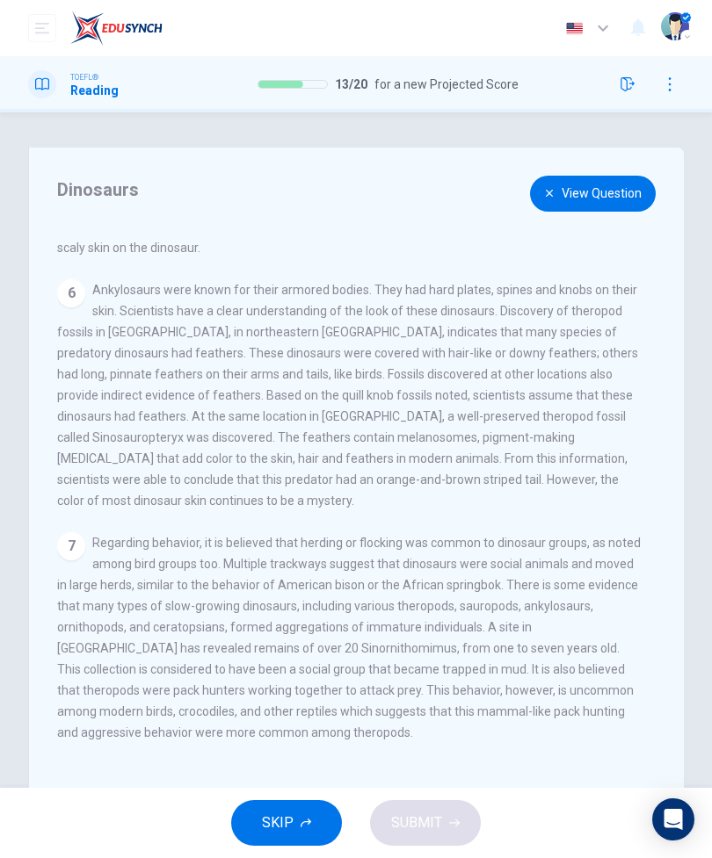
scroll to position [655, 0]
click at [622, 187] on button "View Question" at bounding box center [593, 194] width 126 height 36
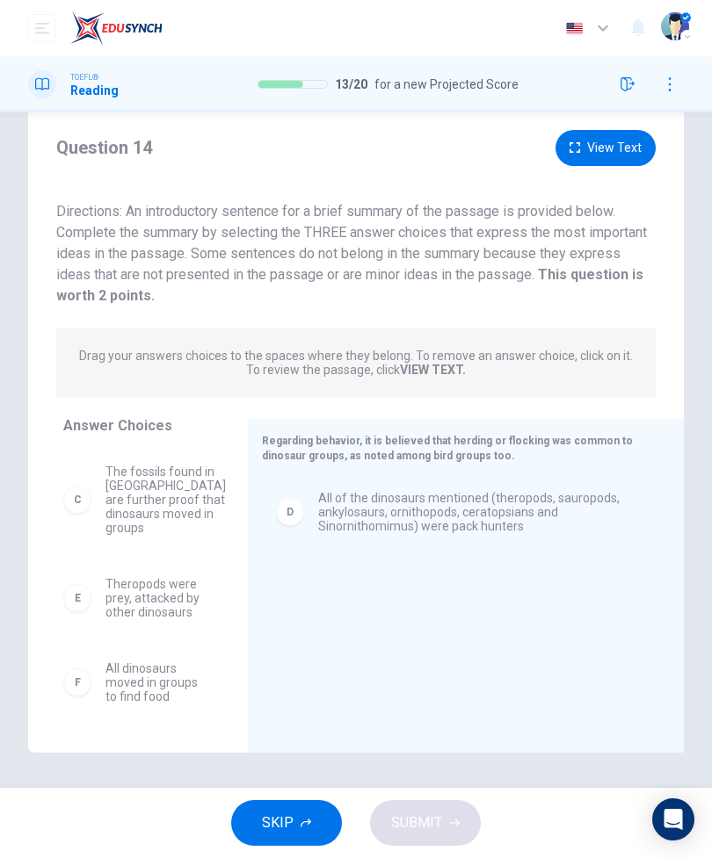
scroll to position [207, 0]
click at [633, 143] on button "View Text" at bounding box center [605, 148] width 100 height 36
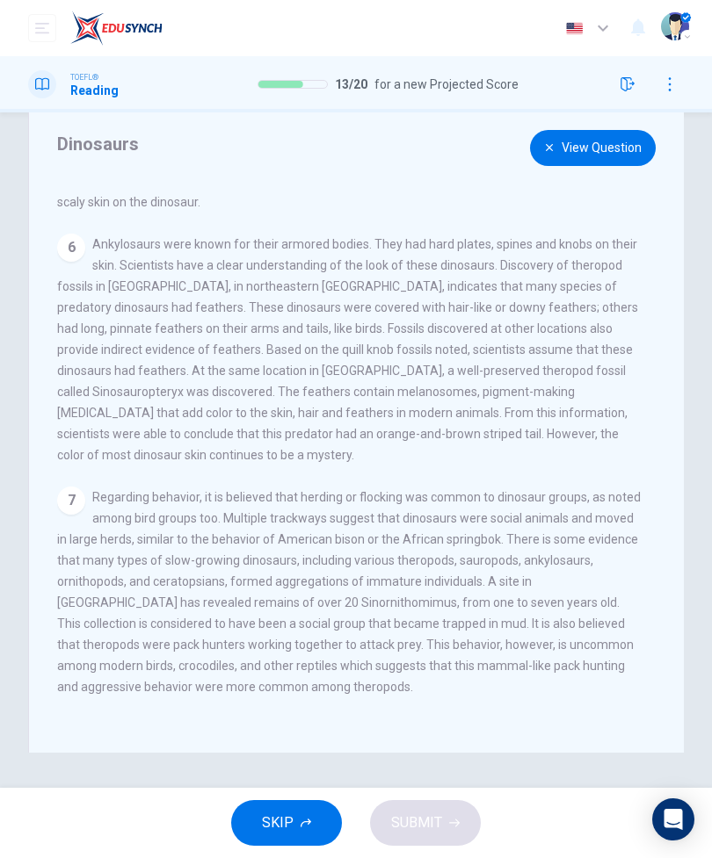
scroll to position [655, 0]
click at [637, 135] on button "View Question" at bounding box center [593, 148] width 126 height 36
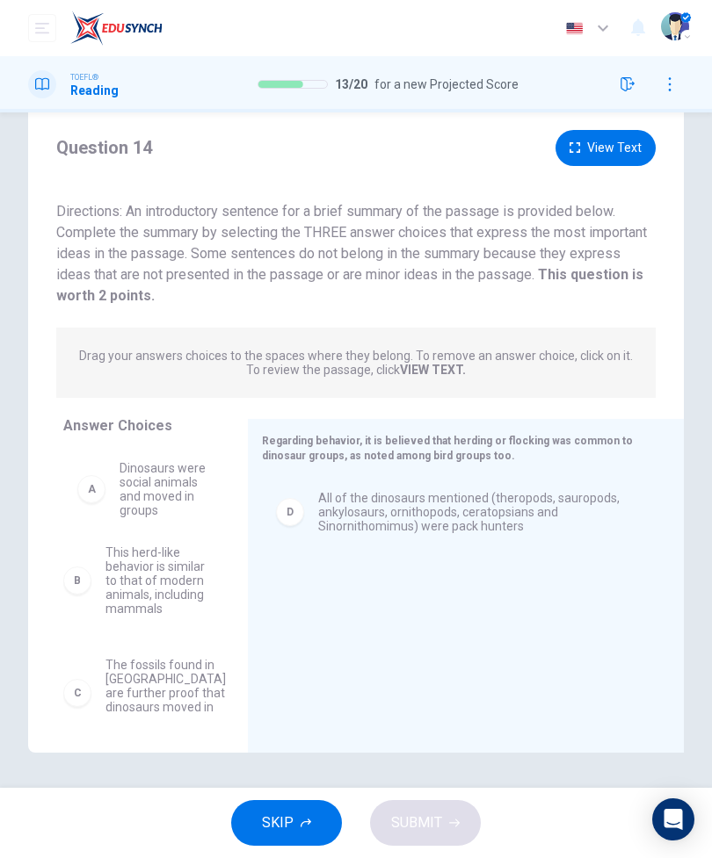
scroll to position [46, 0]
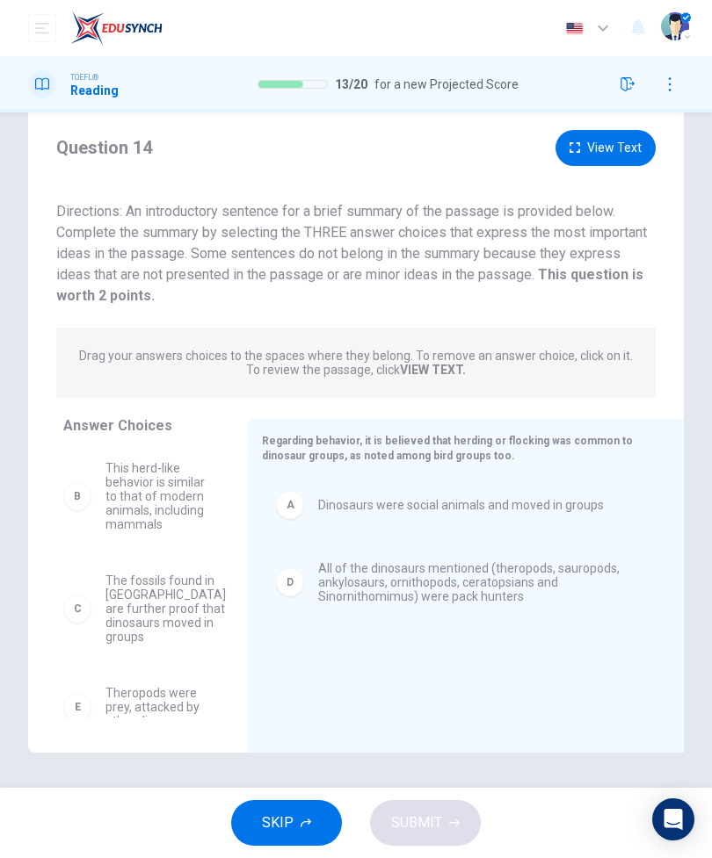
click at [615, 158] on button "View Text" at bounding box center [605, 148] width 100 height 36
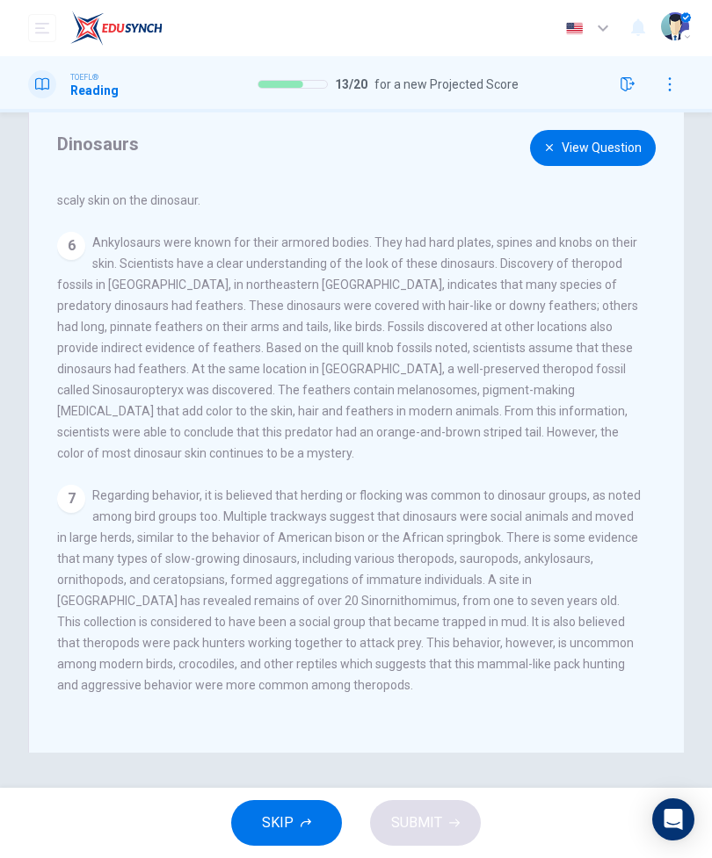
scroll to position [655, 0]
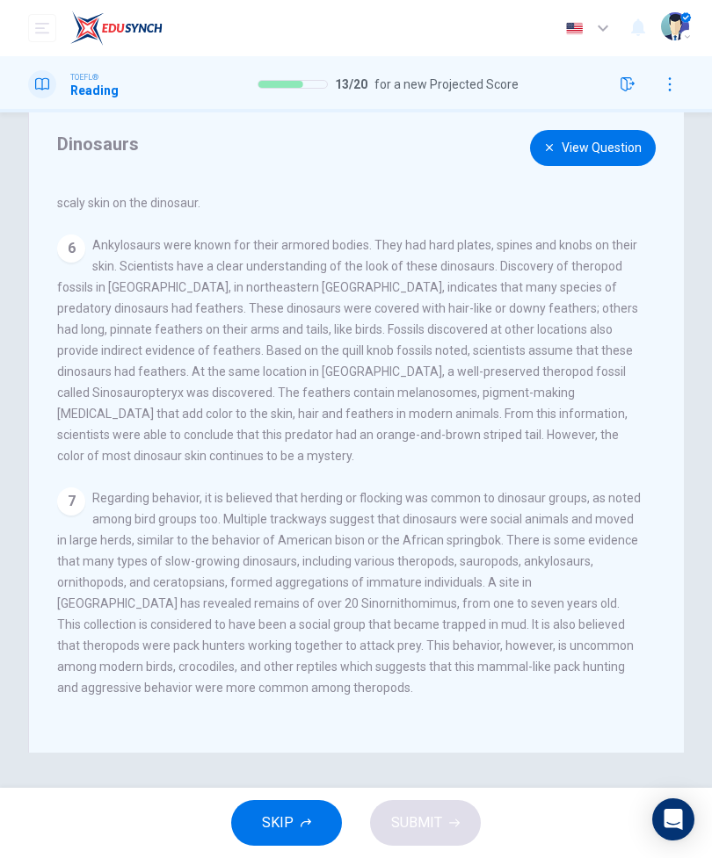
click at [590, 148] on button "View Question" at bounding box center [593, 148] width 126 height 36
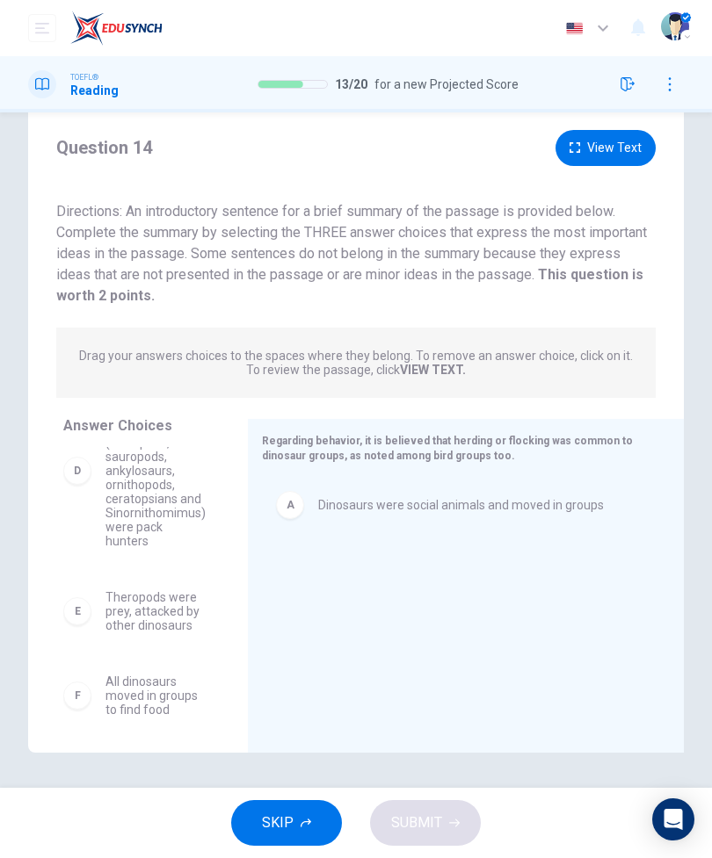
scroll to position [292, 0]
click at [640, 149] on button "View Text" at bounding box center [605, 148] width 100 height 36
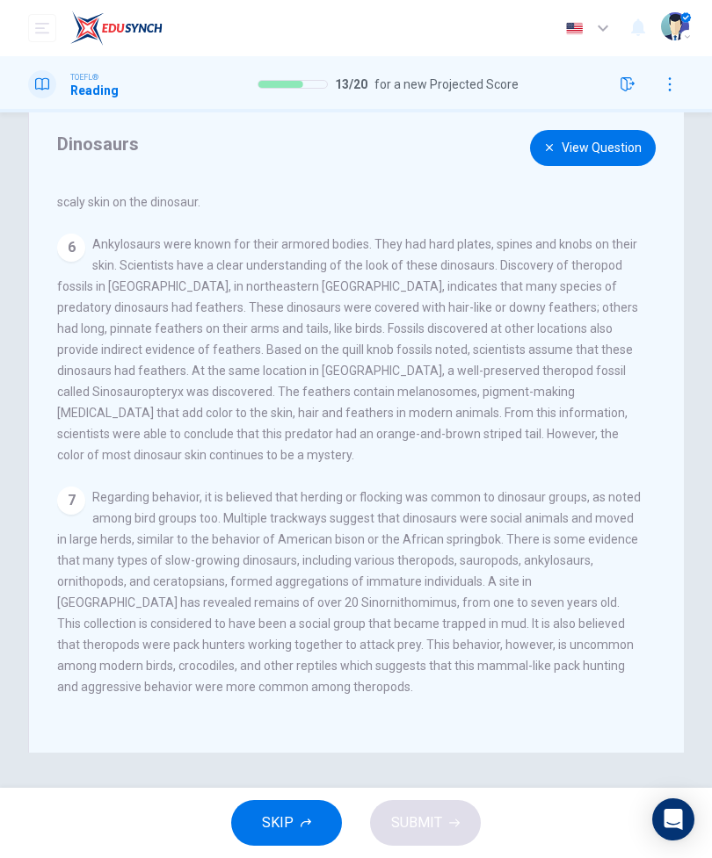
scroll to position [655, 0]
click at [619, 157] on button "View Question" at bounding box center [593, 148] width 126 height 36
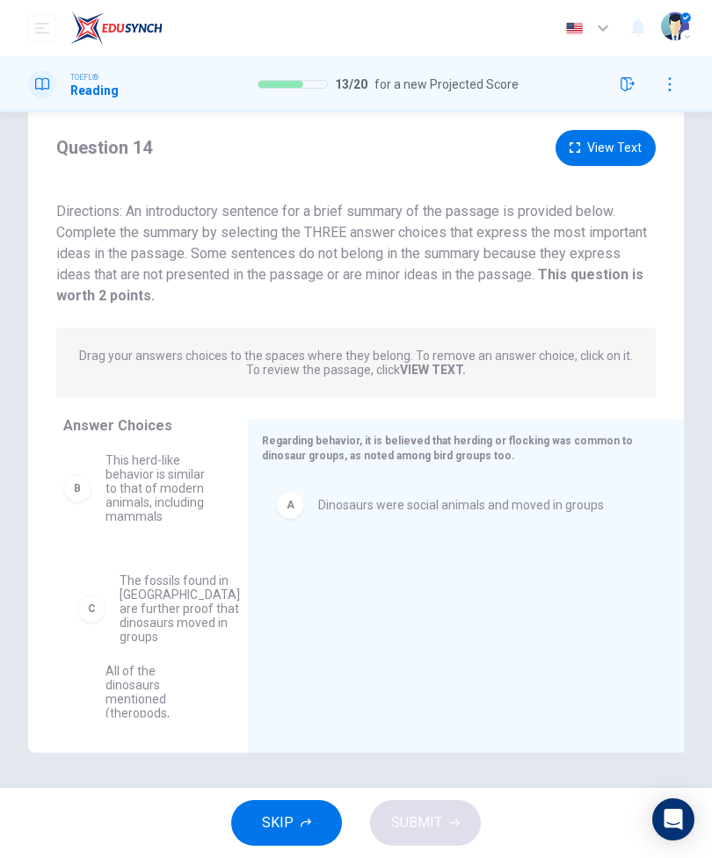
scroll to position [15, 0]
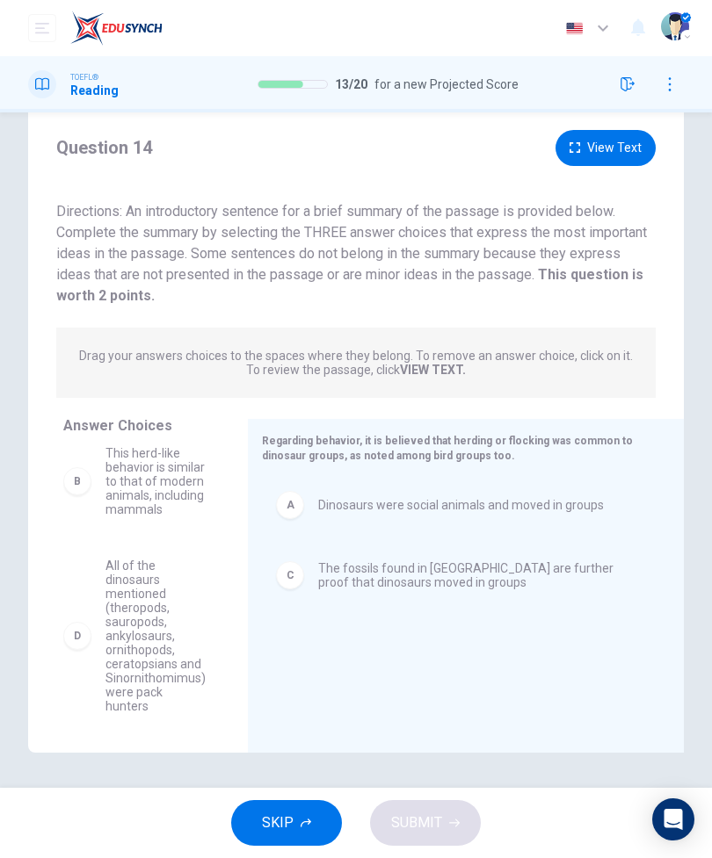
click at [622, 156] on button "View Text" at bounding box center [605, 148] width 100 height 36
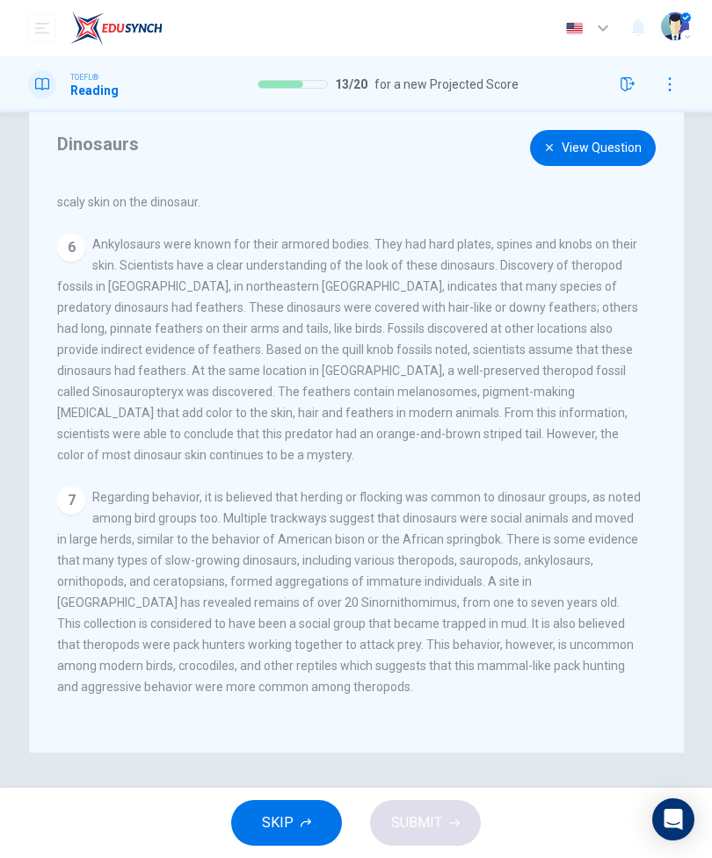
scroll to position [655, 0]
click at [607, 153] on button "View Question" at bounding box center [593, 148] width 126 height 36
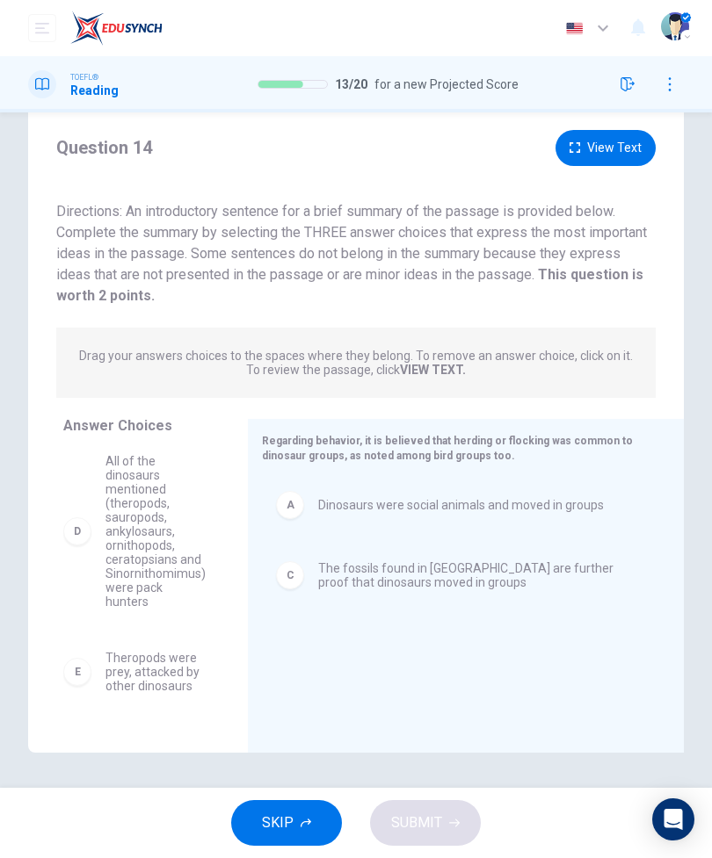
scroll to position [118, 0]
click at [619, 156] on button "View Text" at bounding box center [605, 148] width 100 height 36
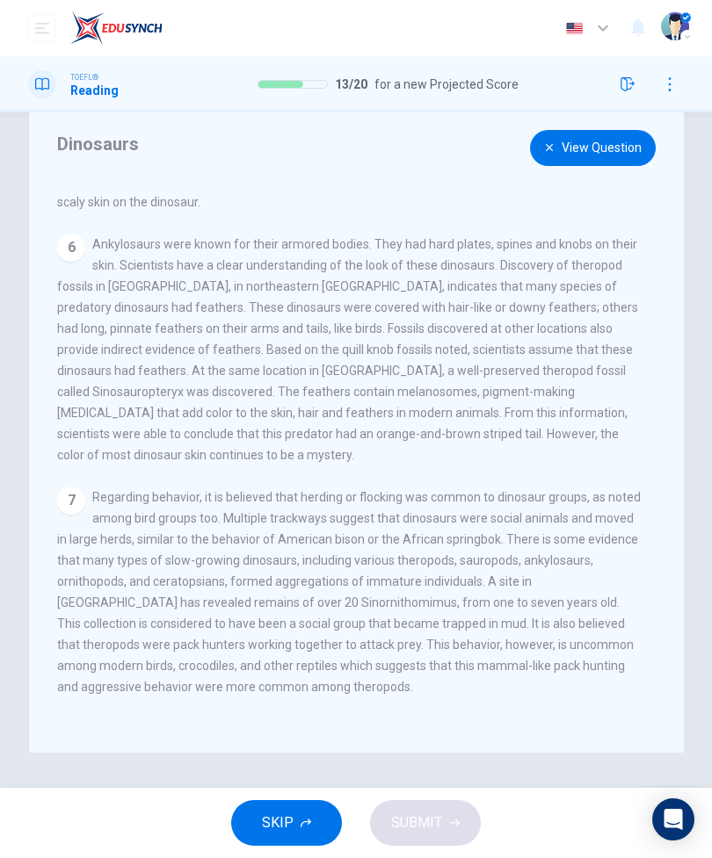
scroll to position [655, 0]
click at [639, 153] on button "View Question" at bounding box center [593, 148] width 126 height 36
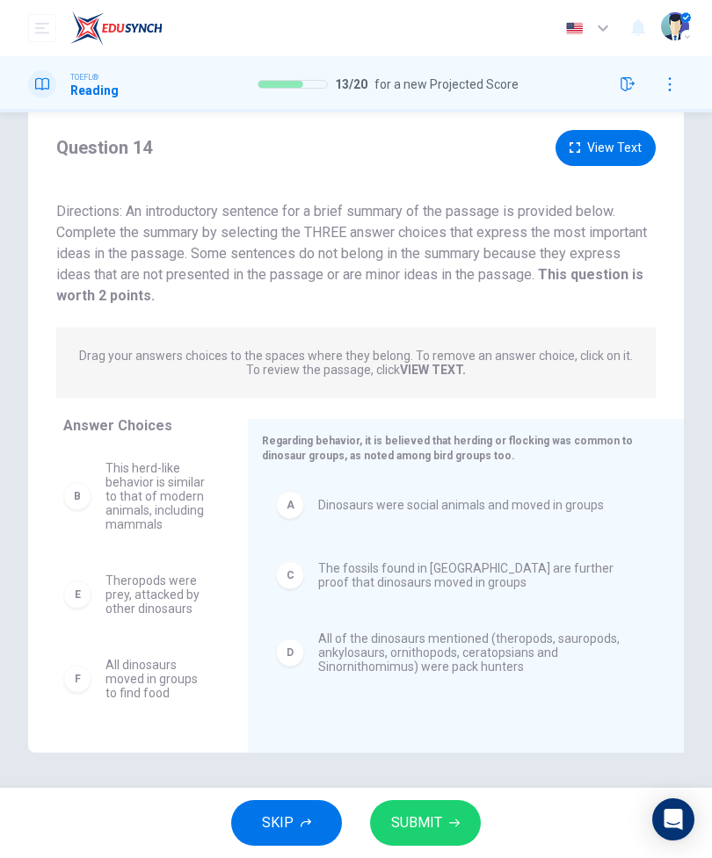
scroll to position [42, 0]
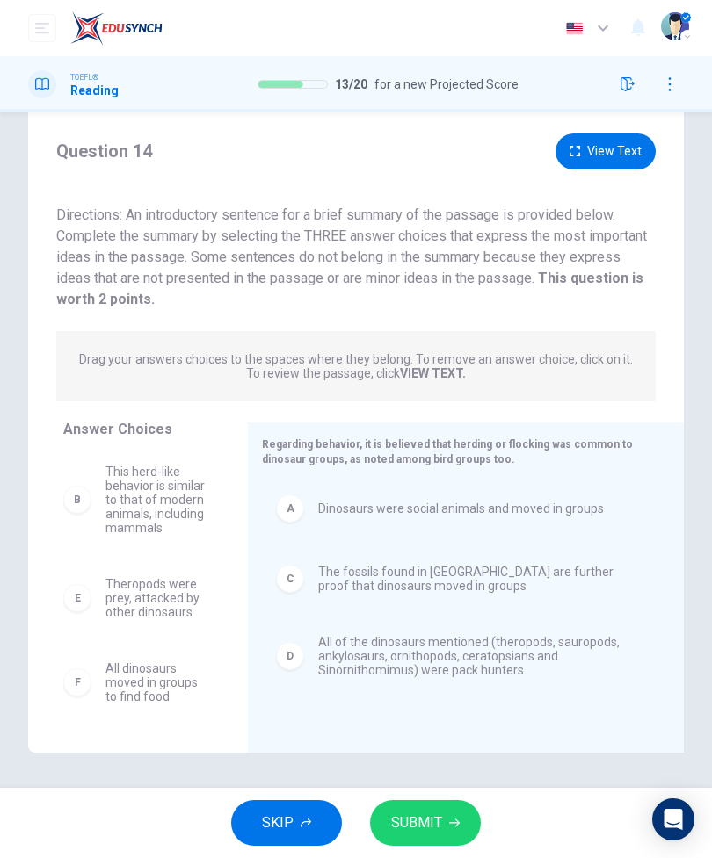
click at [448, 620] on button "SUBMIT" at bounding box center [425, 823] width 111 height 46
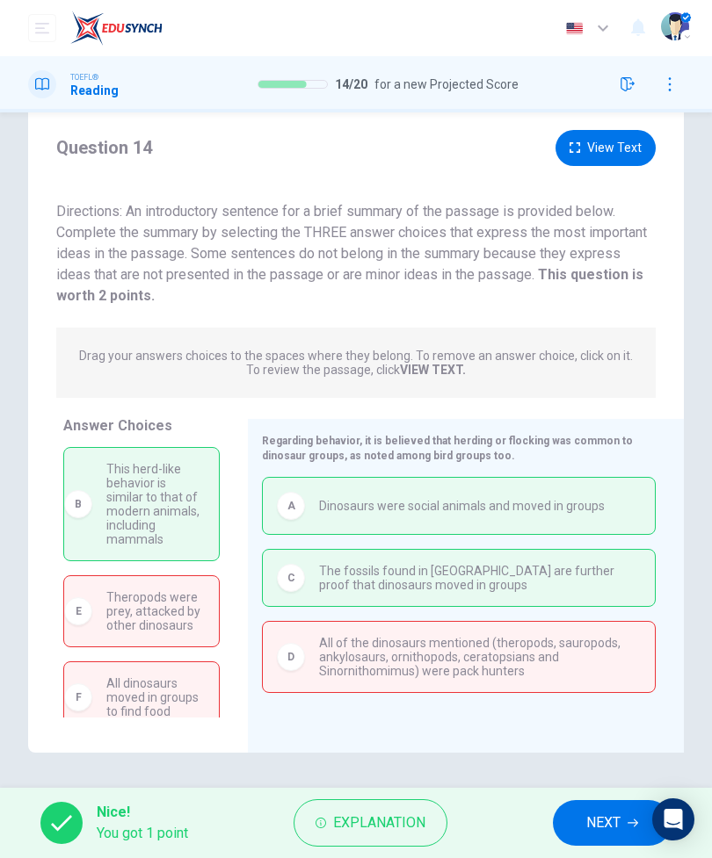
scroll to position [46, 0]
